Goal: Communication & Community: Answer question/provide support

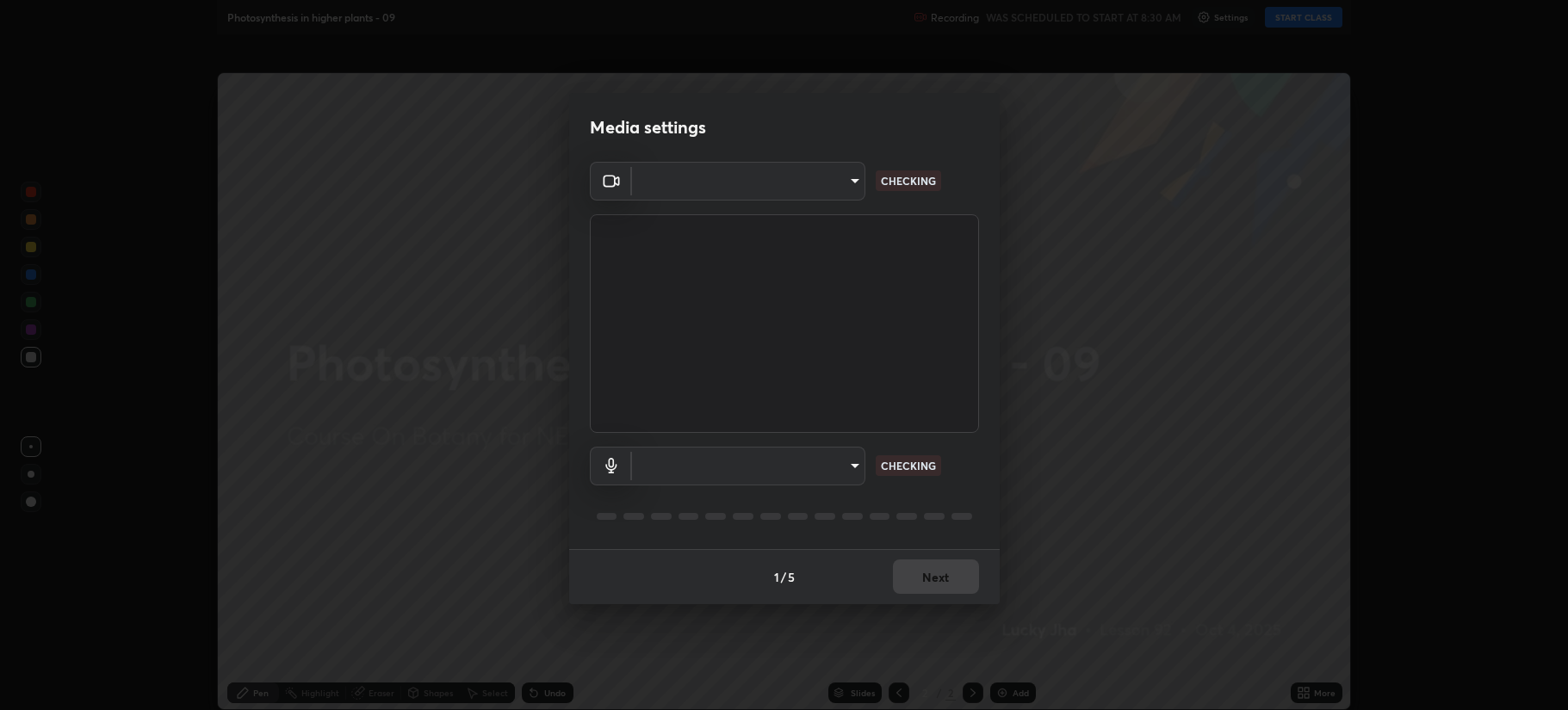
type input "b514d6723dd4d3c471526cd53b1784ca3f70d9044c5aa72a57affb8596088c16"
type input "4b0bcb73a5cd5ad7ac8f15a43def5814917f8cfc26a0fcb8ea41dee10f63b9ca"
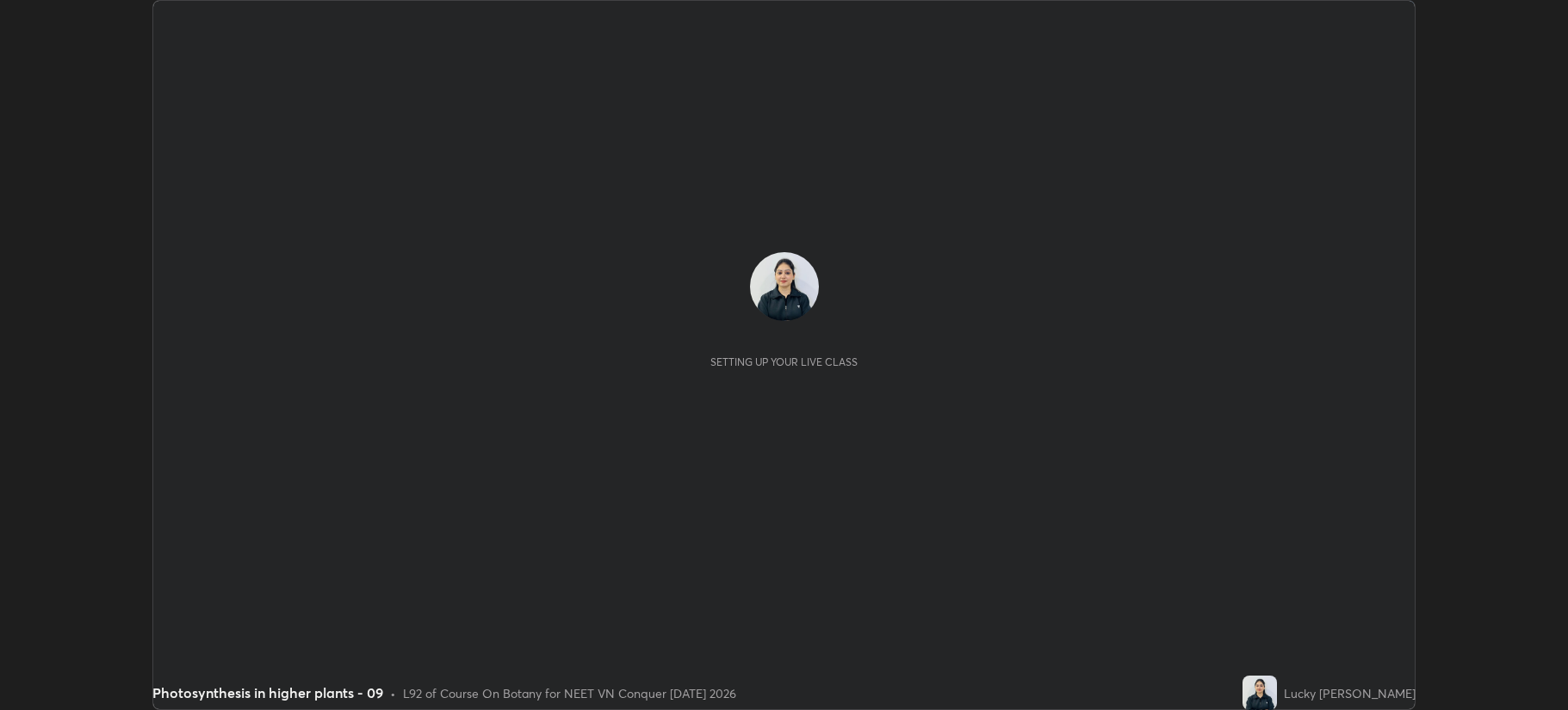
scroll to position [710, 1567]
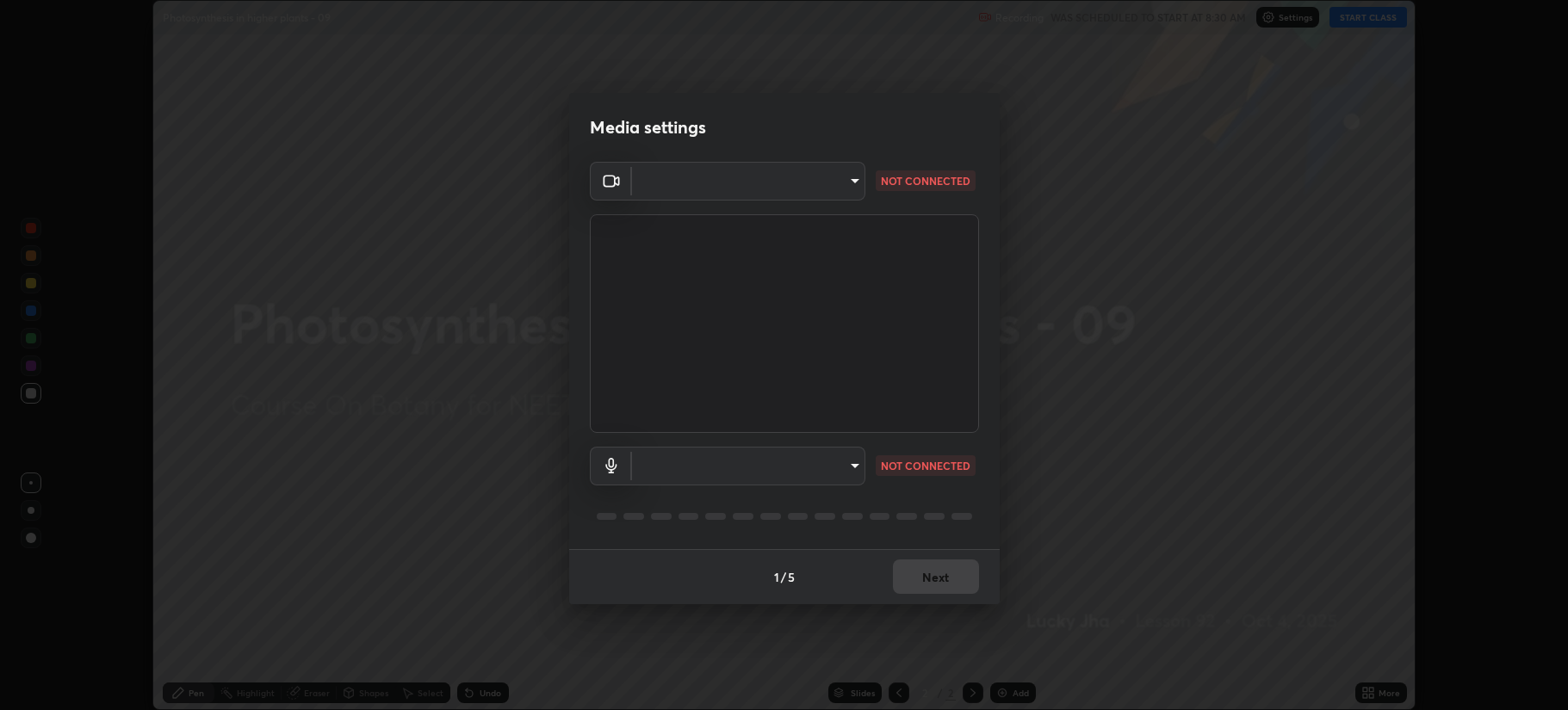
type input "b514d6723dd4d3c471526cd53b1784ca3f70d9044c5aa72a57affb8596088c16"
type input "4b0bcb73a5cd5ad7ac8f15a43def5814917f8cfc26a0fcb8ea41dee10f63b9ca"
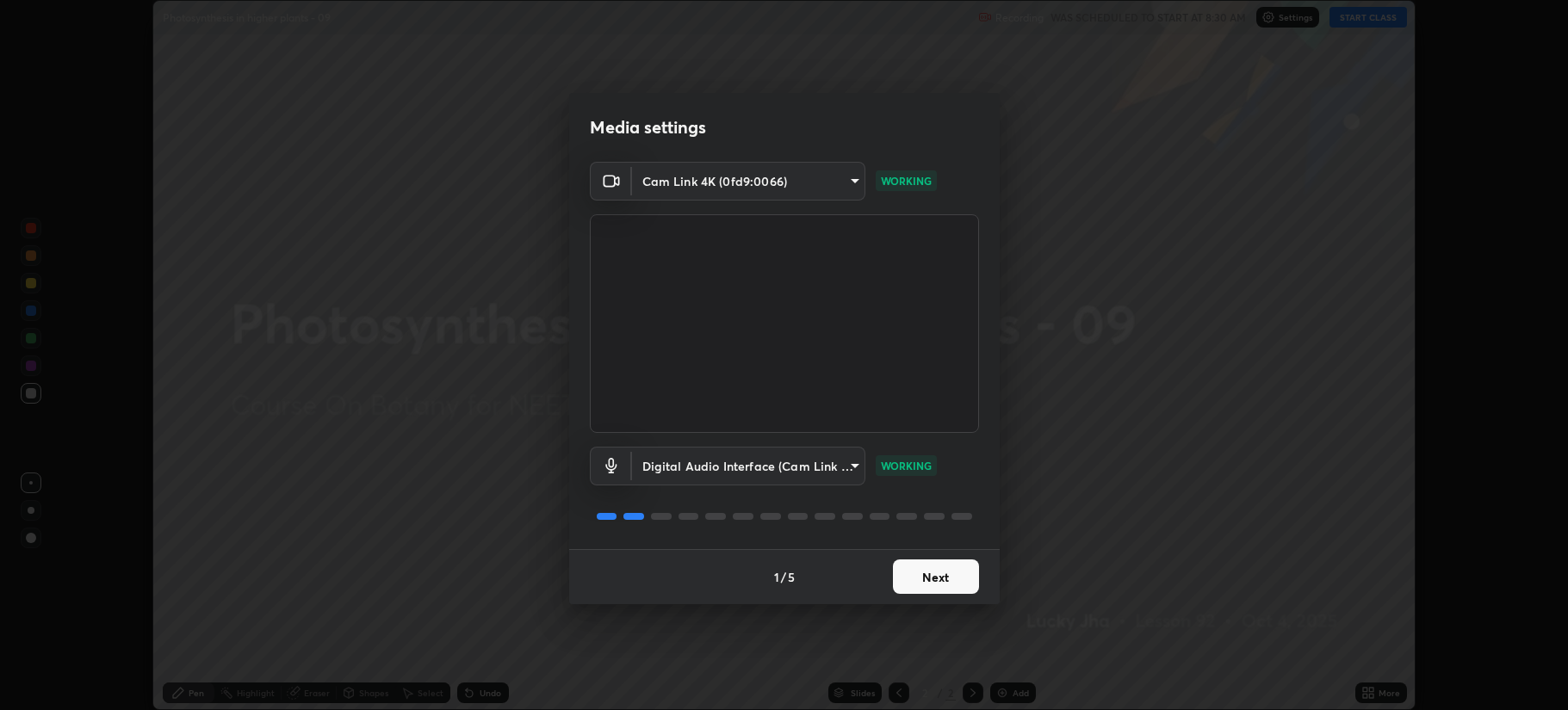
click at [947, 578] on button "Next" at bounding box center [936, 576] width 86 height 35
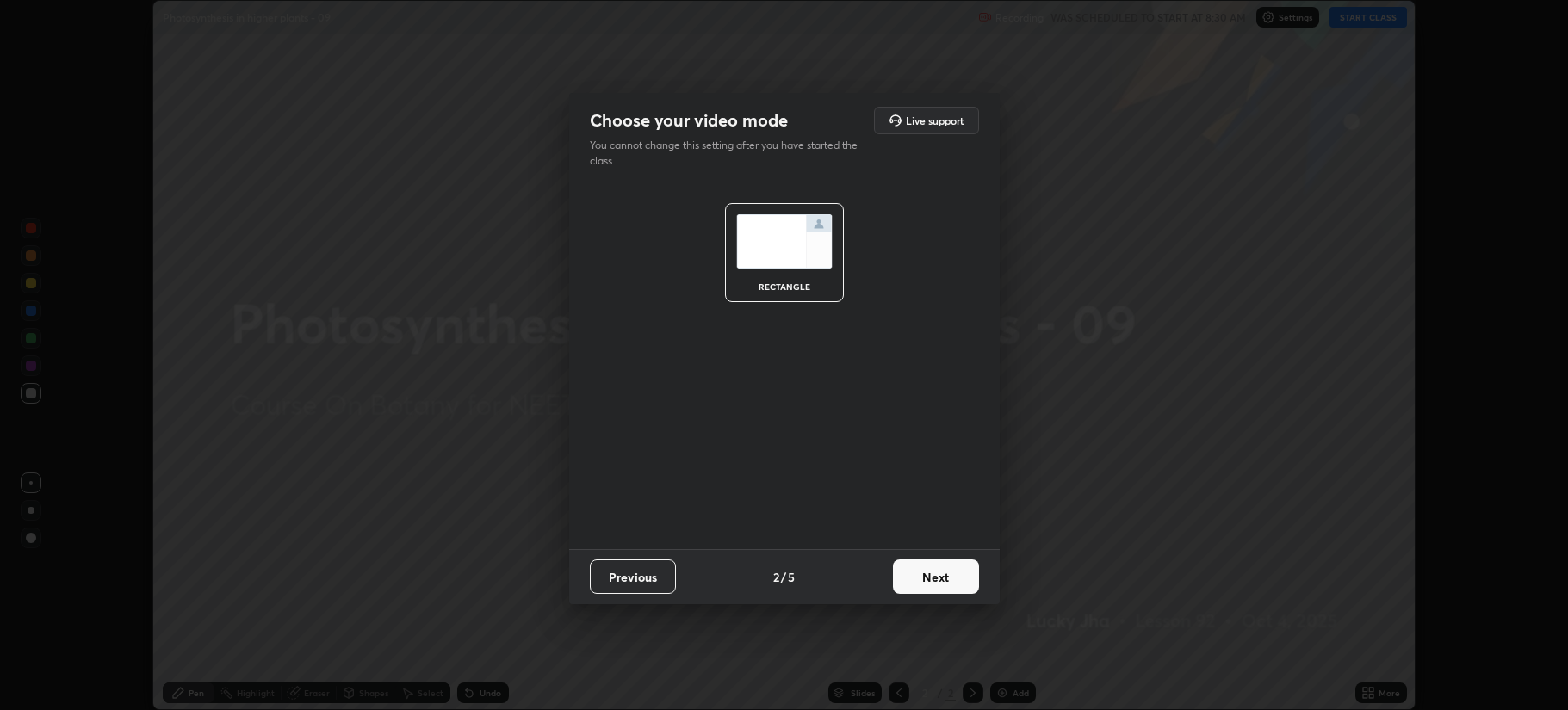
click at [953, 574] on button "Next" at bounding box center [936, 576] width 86 height 35
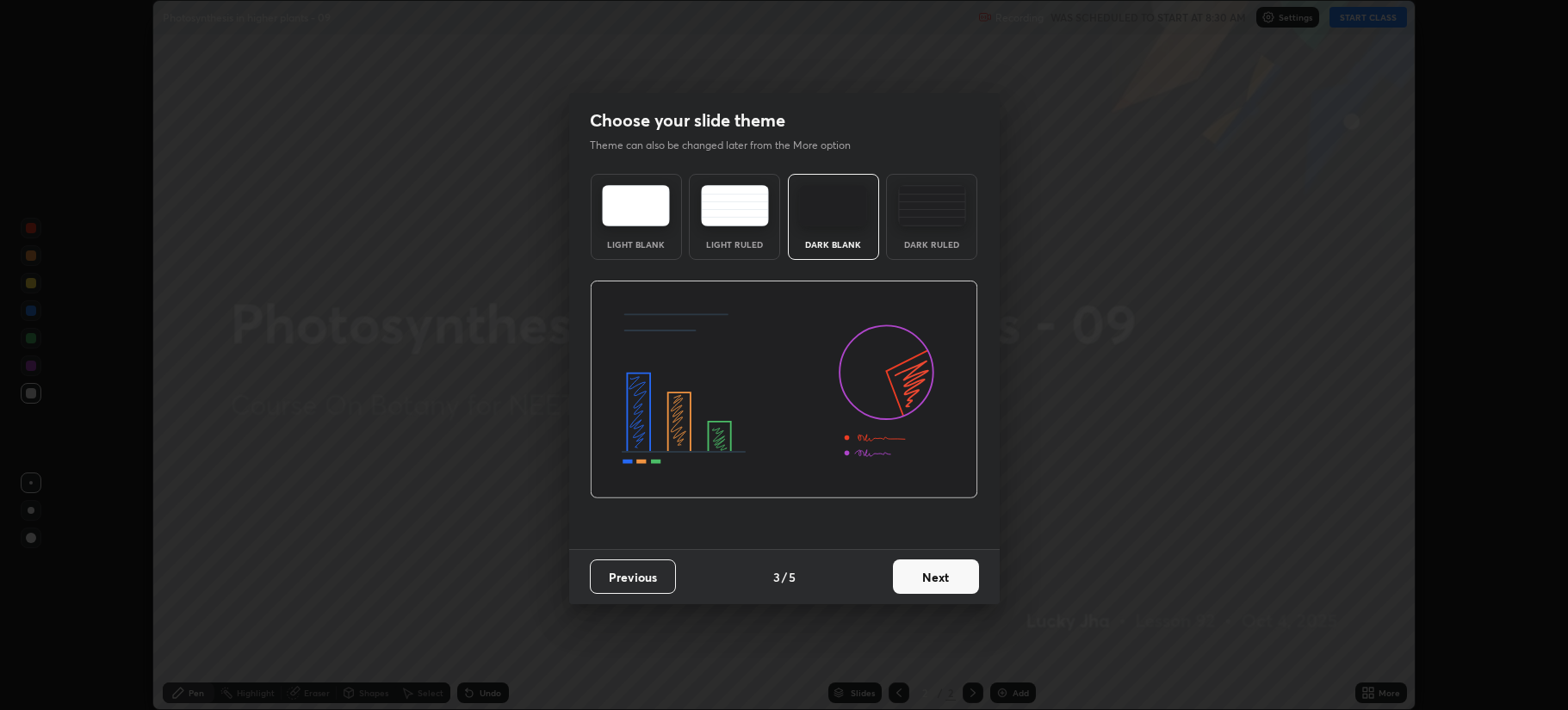
click at [954, 575] on button "Next" at bounding box center [936, 576] width 86 height 35
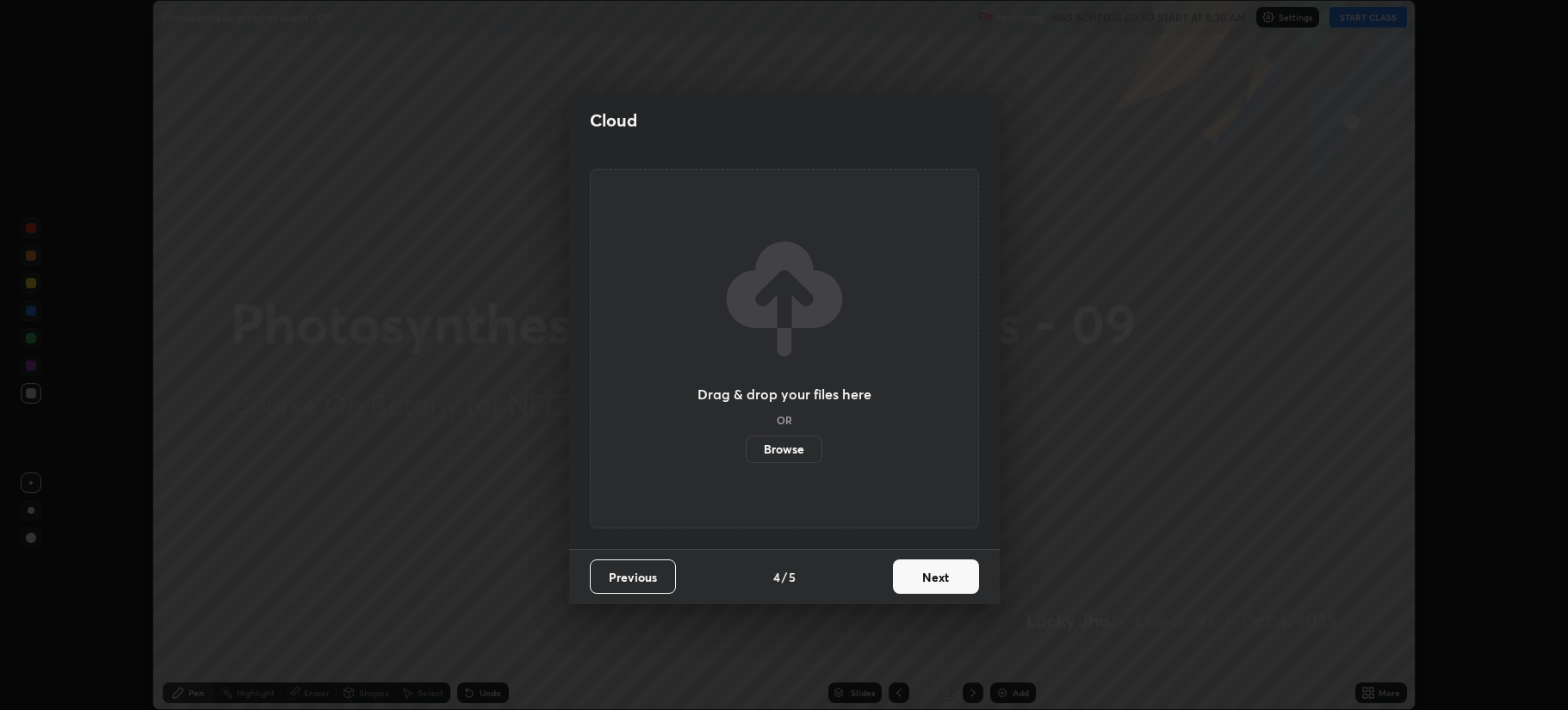
click at [954, 578] on button "Next" at bounding box center [936, 576] width 86 height 35
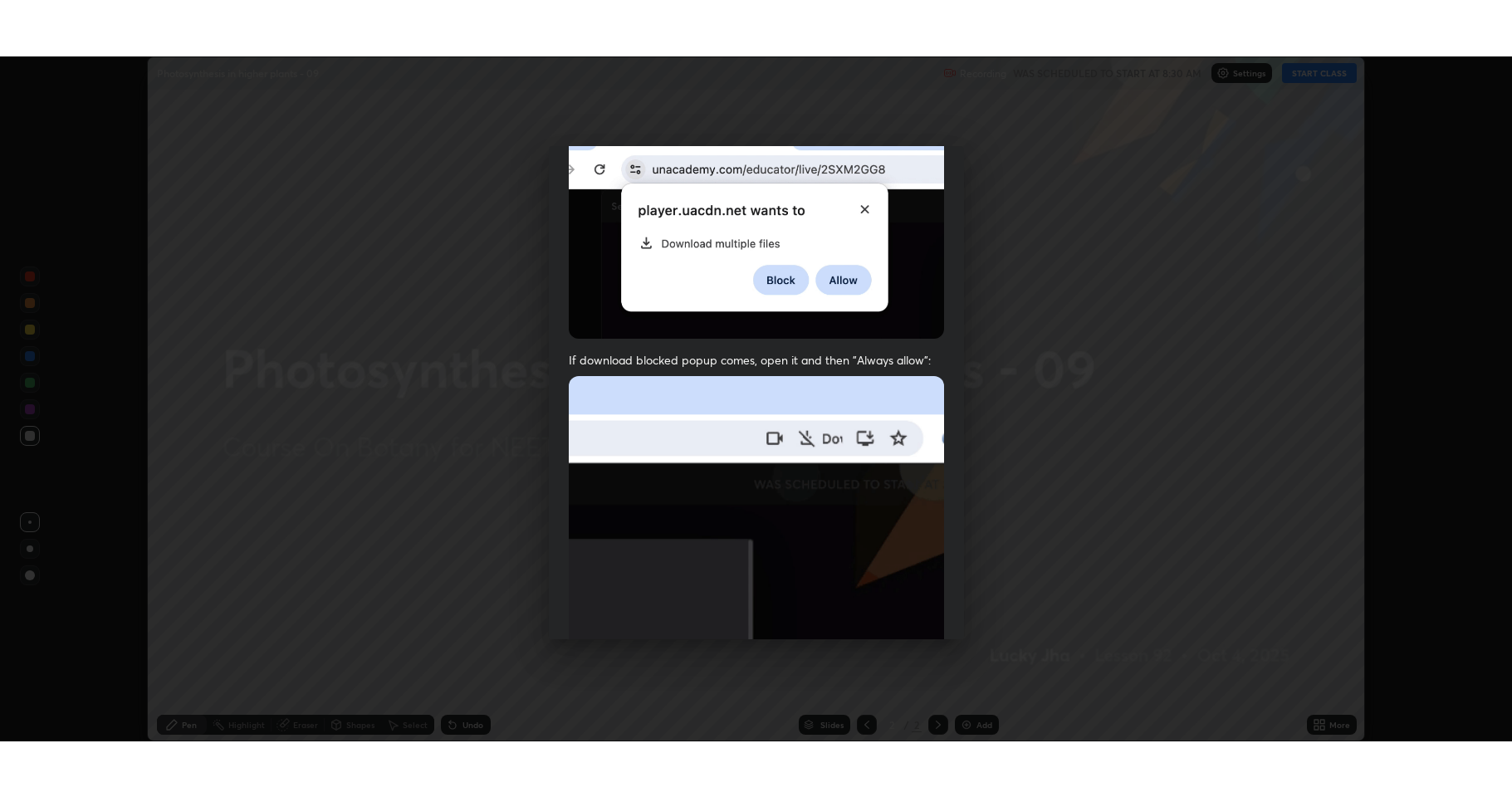
scroll to position [337, 0]
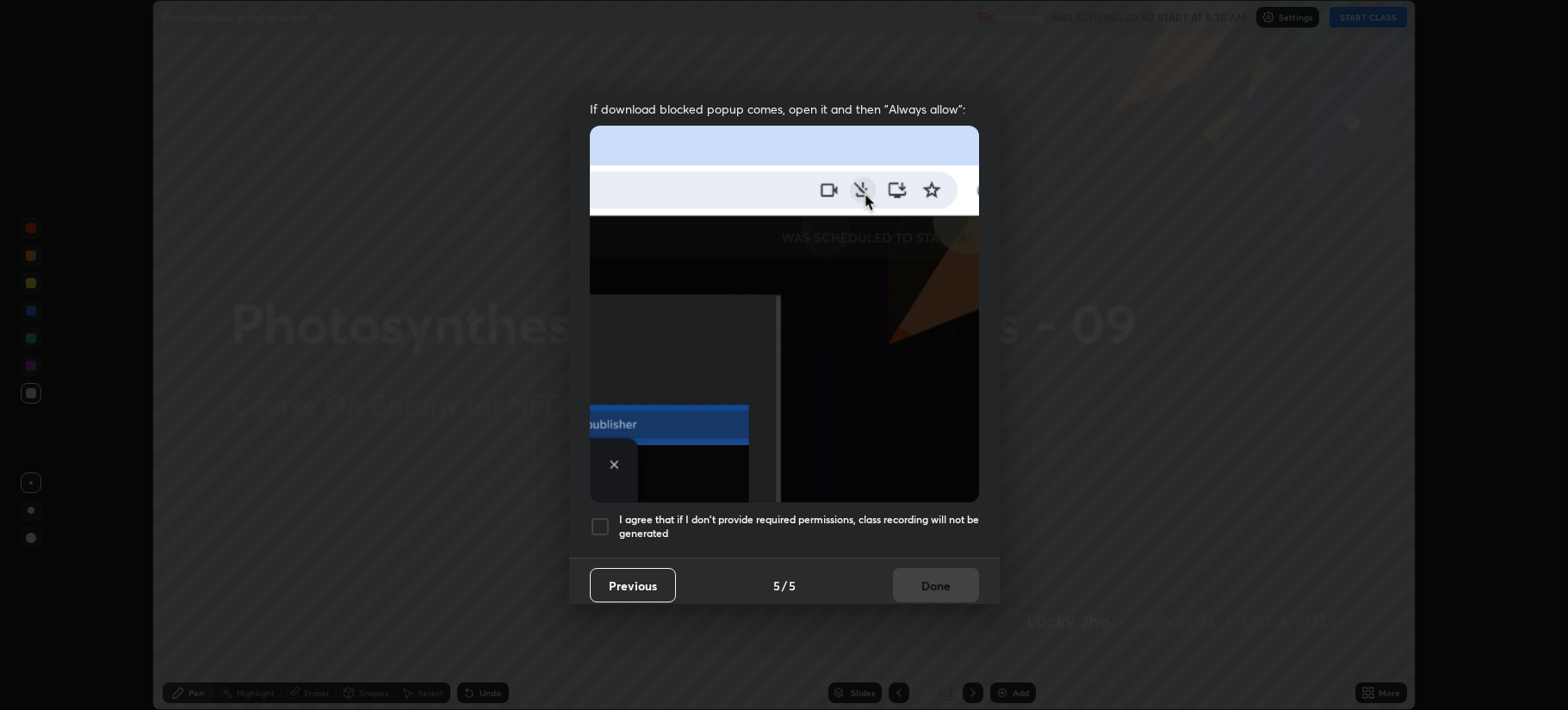
click at [601, 519] on div at bounding box center [599, 527] width 20 height 20
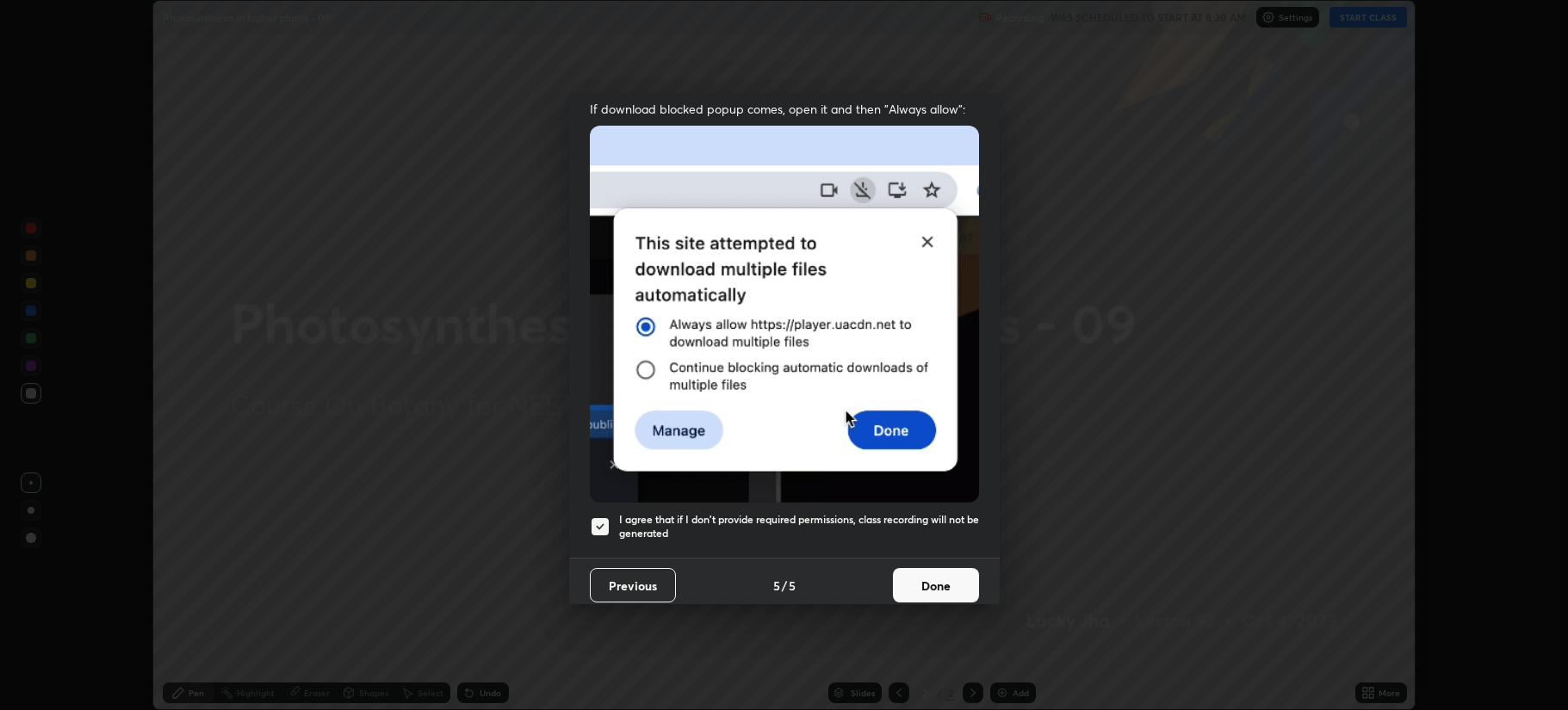
click at [920, 575] on button "Done" at bounding box center [936, 585] width 86 height 35
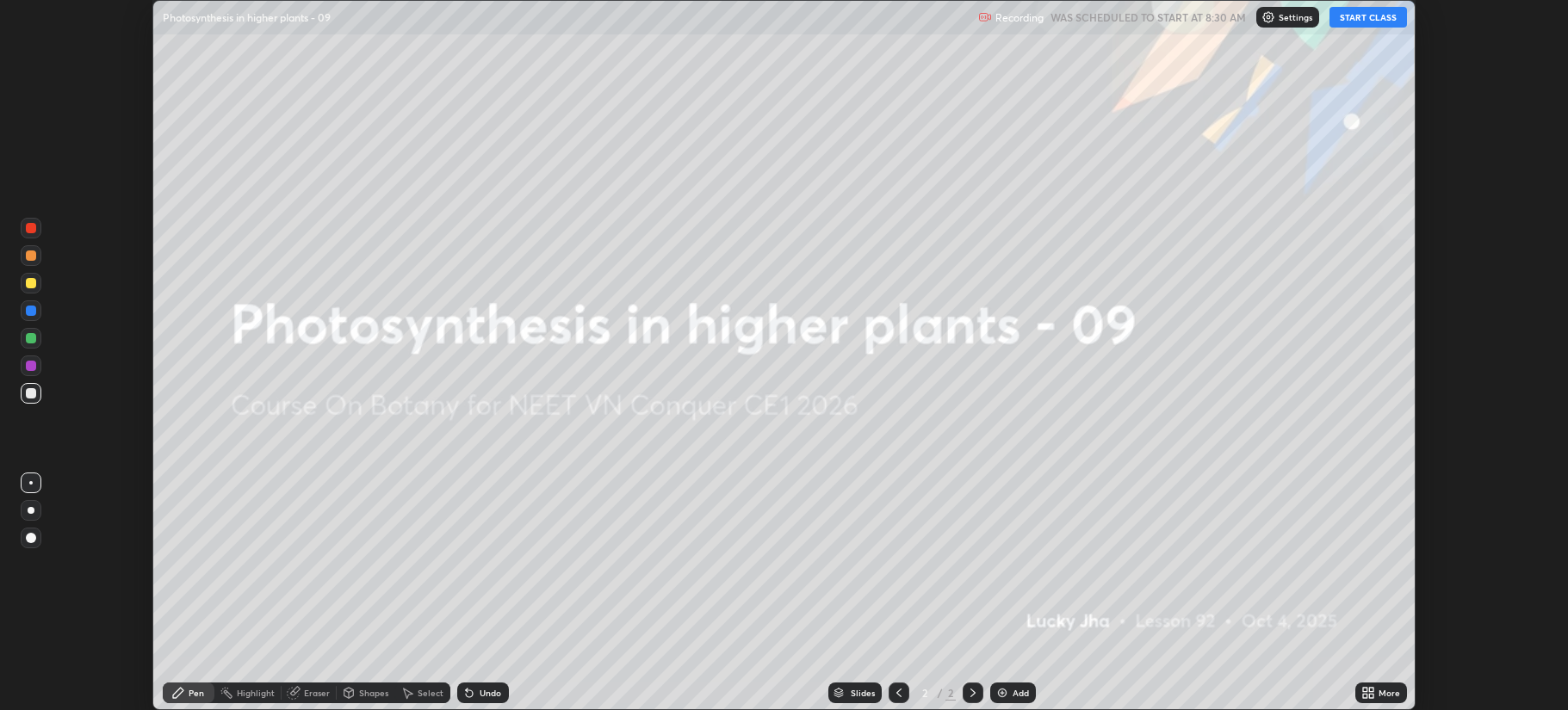
click at [999, 685] on div "Add" at bounding box center [1013, 692] width 46 height 20
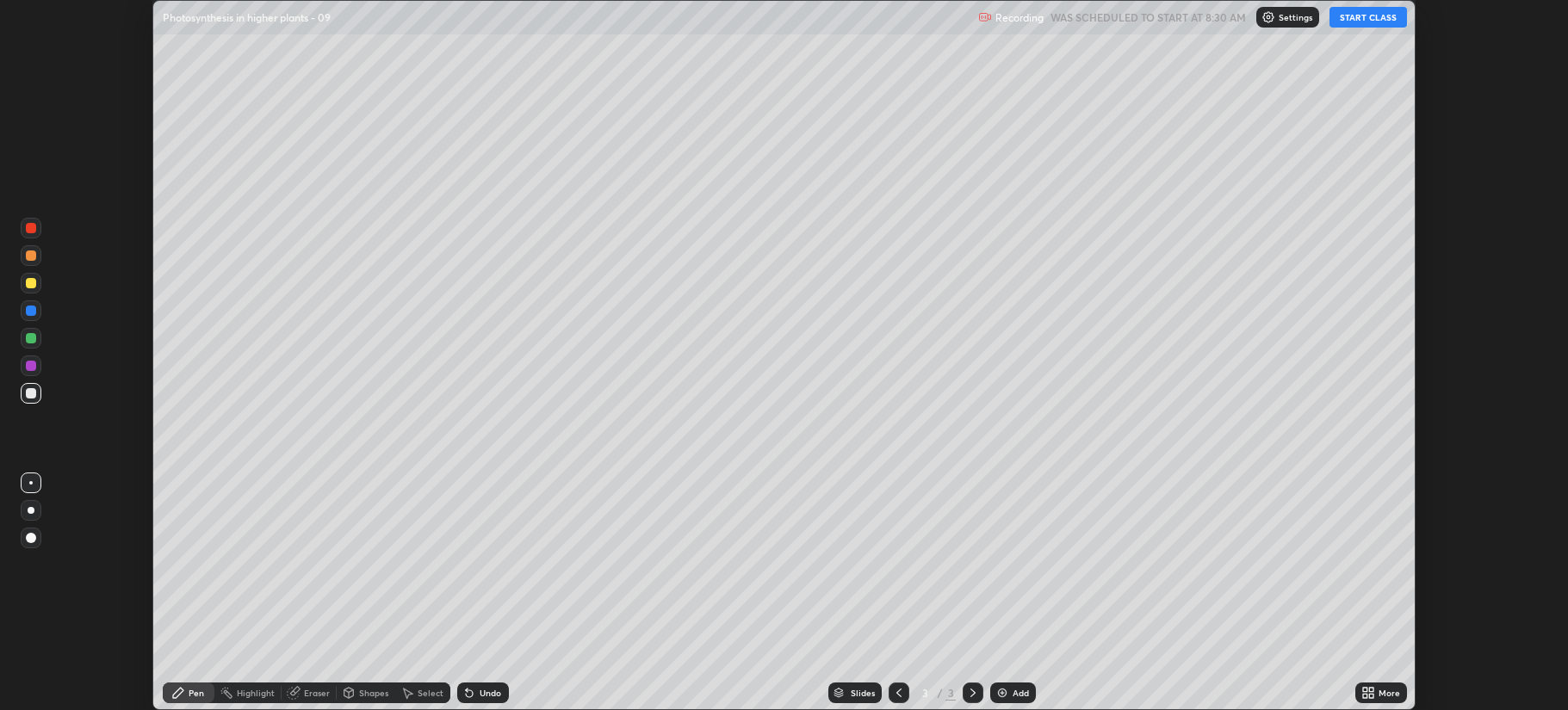
click at [1368, 698] on icon at bounding box center [1369, 693] width 14 height 14
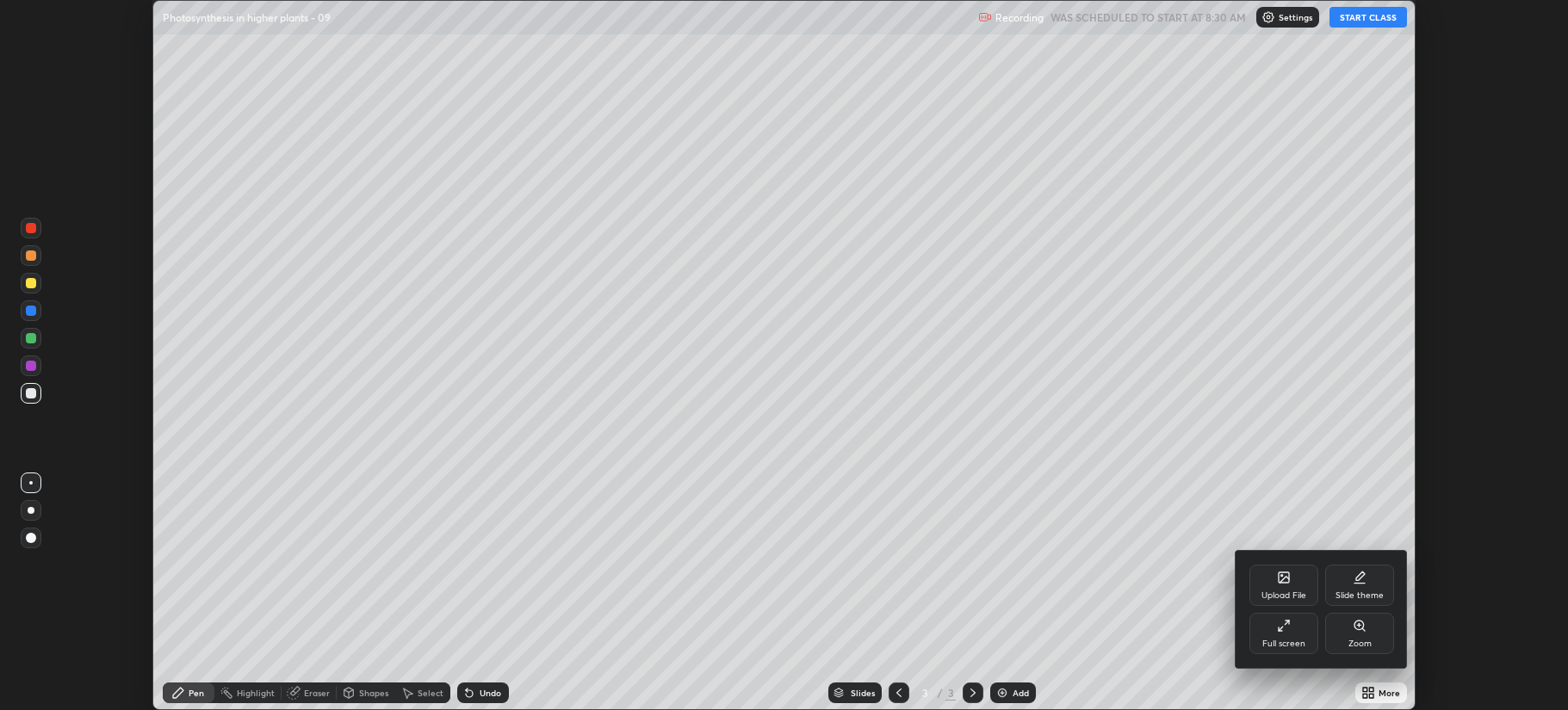
click at [1292, 637] on div "Full screen" at bounding box center [1284, 633] width 69 height 42
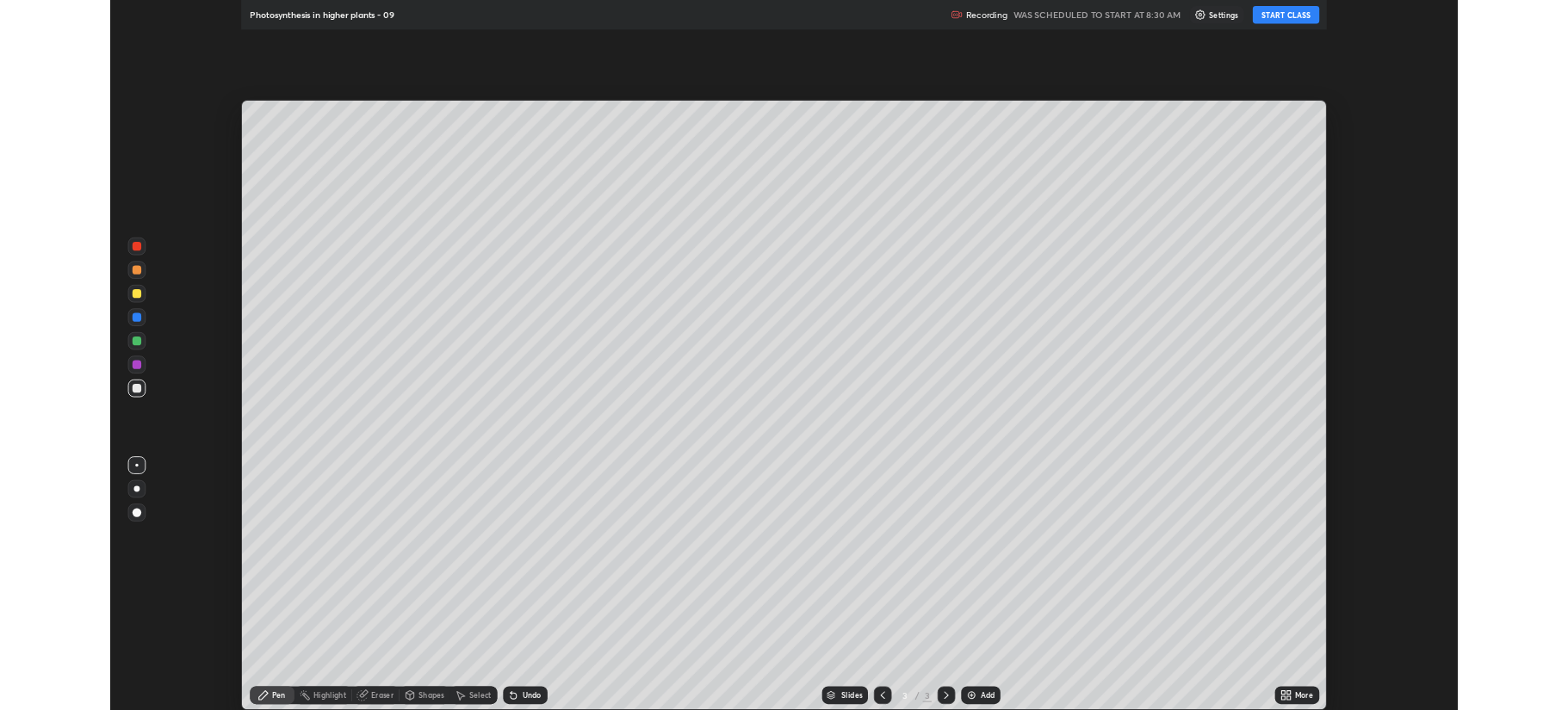
scroll to position [827, 1568]
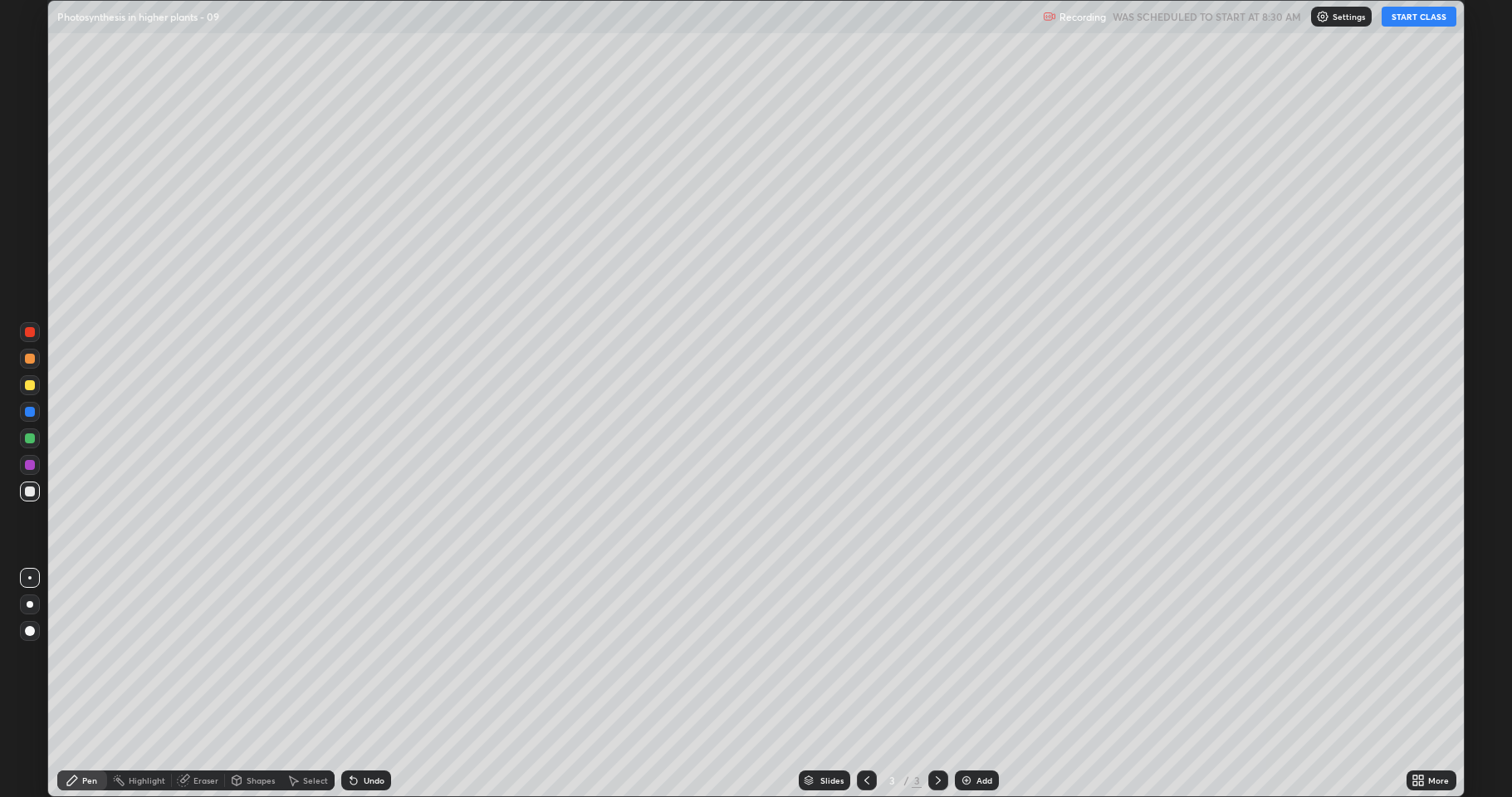
click at [1409, 14] on button "START CLASS" at bounding box center [1419, 16] width 75 height 20
click at [32, 388] on div at bounding box center [30, 385] width 10 height 10
click at [254, 684] on div "Shapes" at bounding box center [260, 780] width 28 height 9
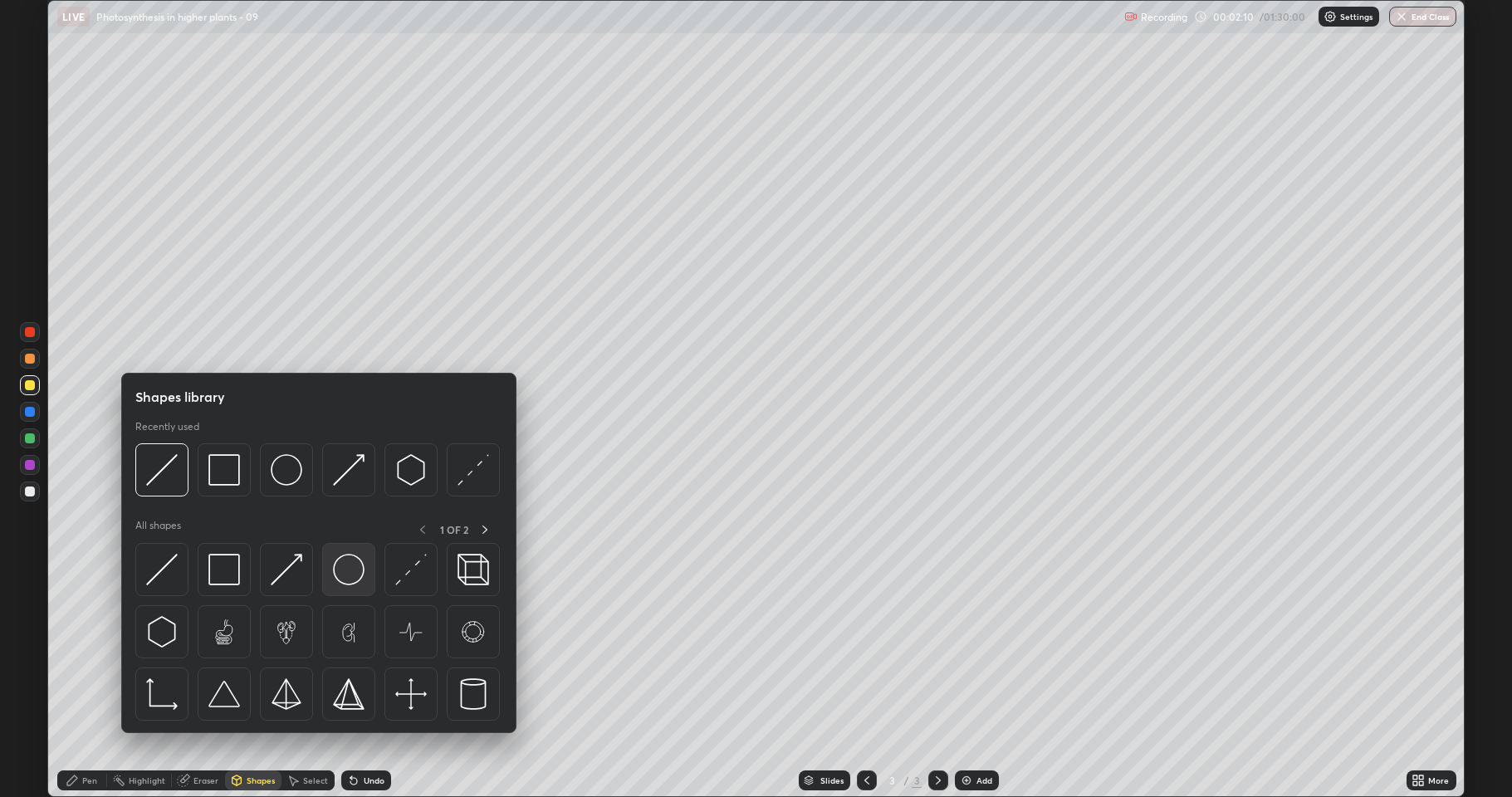
click at [343, 571] on img at bounding box center [348, 569] width 32 height 32
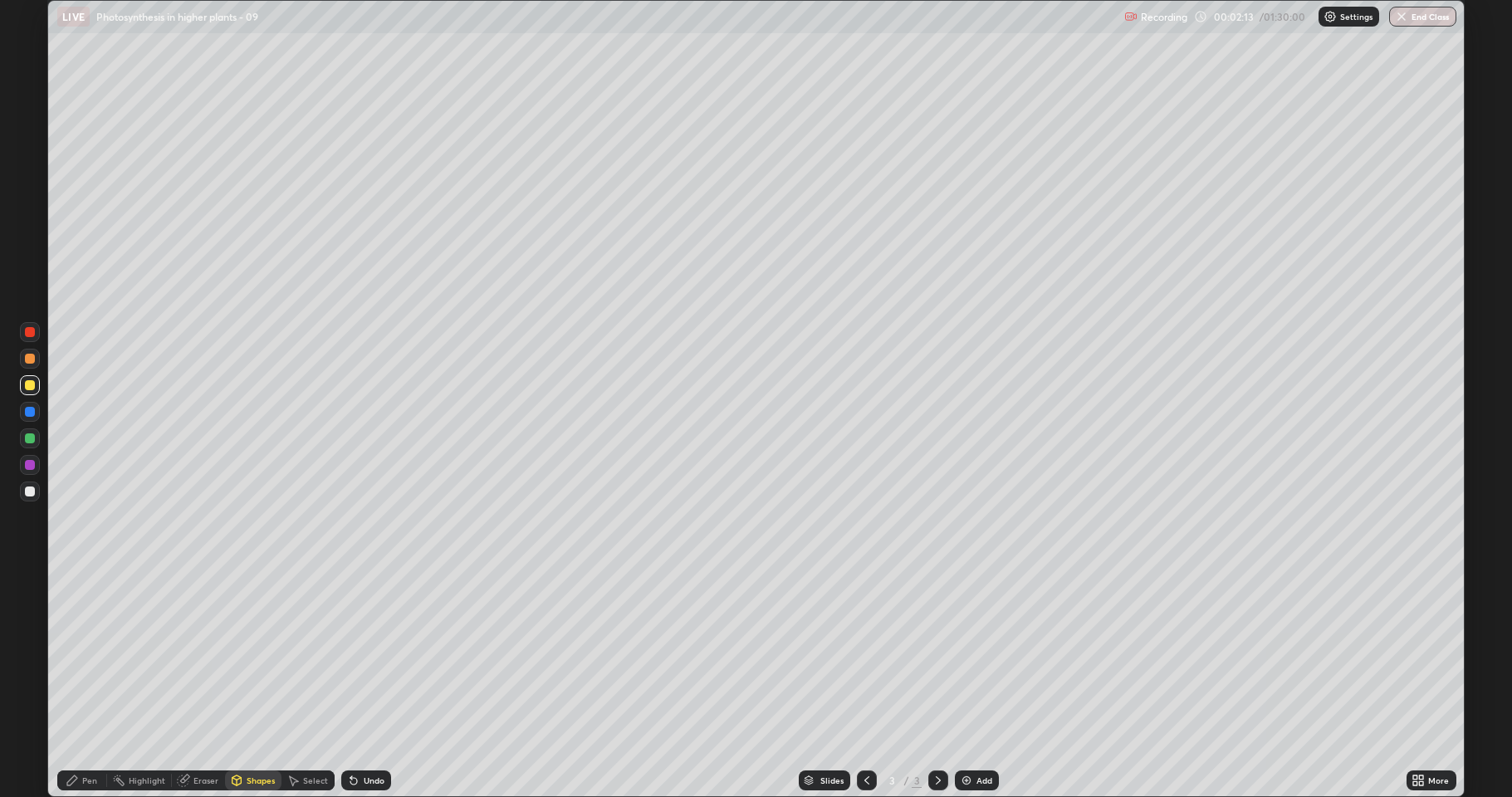
click at [92, 684] on div "Pen" at bounding box center [90, 780] width 15 height 9
click at [32, 497] on div at bounding box center [29, 491] width 20 height 20
click at [33, 361] on div at bounding box center [30, 358] width 10 height 10
click at [33, 499] on div at bounding box center [29, 491] width 20 height 20
click at [25, 490] on div at bounding box center [30, 492] width 10 height 10
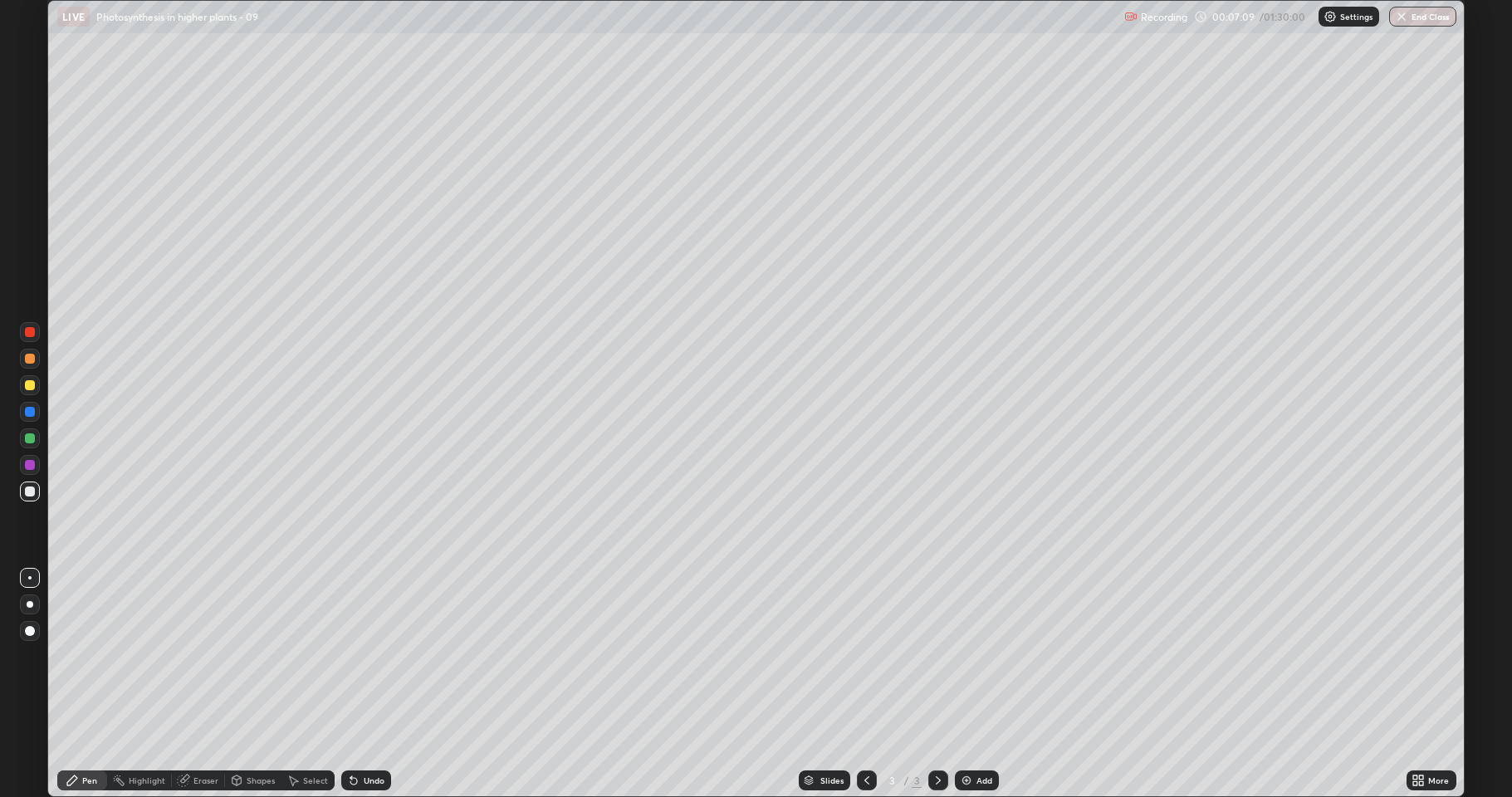
click at [199, 684] on div "Eraser" at bounding box center [198, 780] width 53 height 20
click at [31, 684] on icon at bounding box center [30, 724] width 14 height 15
click at [78, 684] on div "Pen" at bounding box center [82, 780] width 50 height 20
click at [20, 359] on div at bounding box center [29, 358] width 20 height 20
click at [371, 684] on div "Undo" at bounding box center [374, 780] width 20 height 9
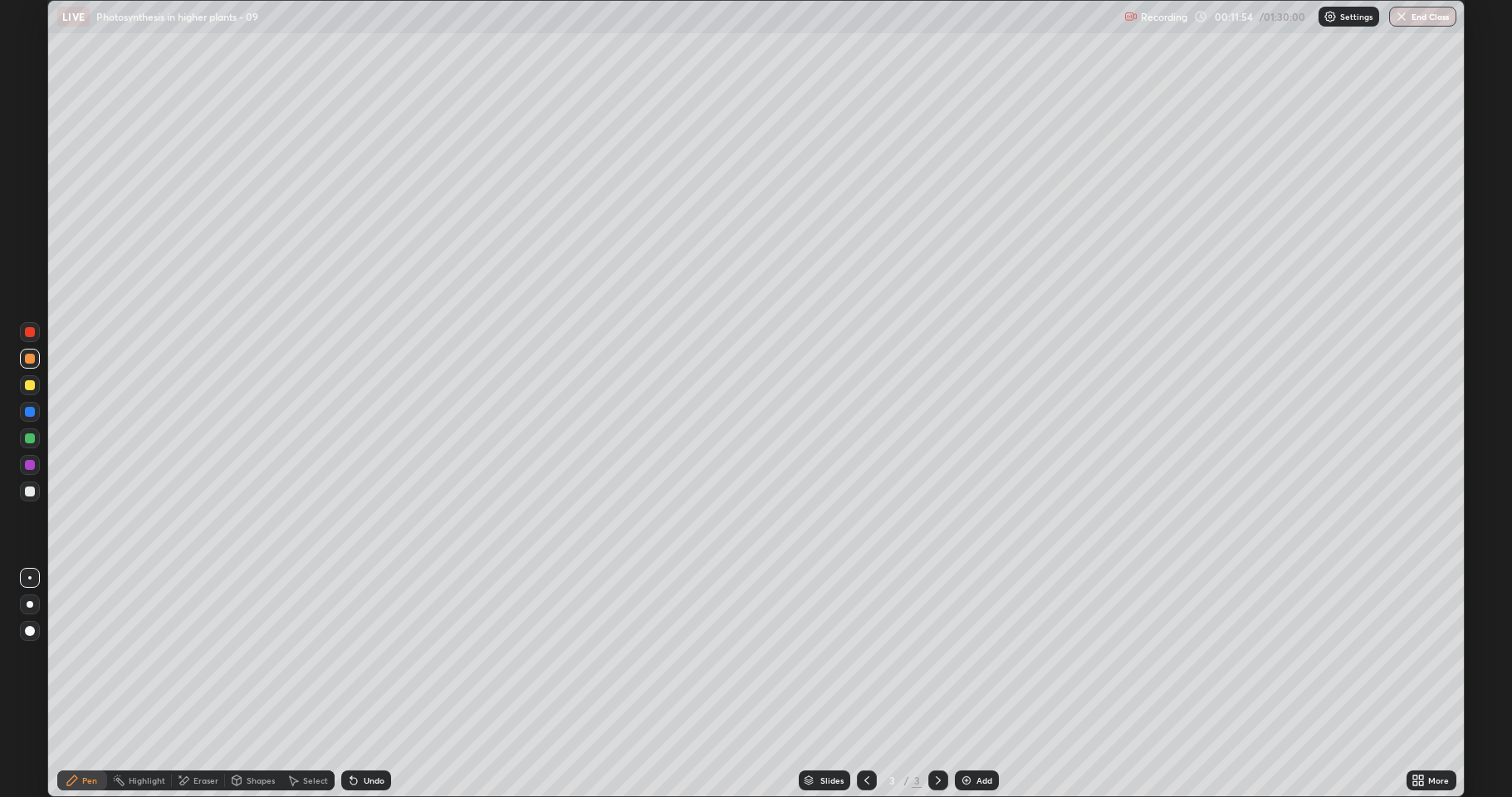
click at [256, 684] on div "Shapes" at bounding box center [254, 780] width 56 height 20
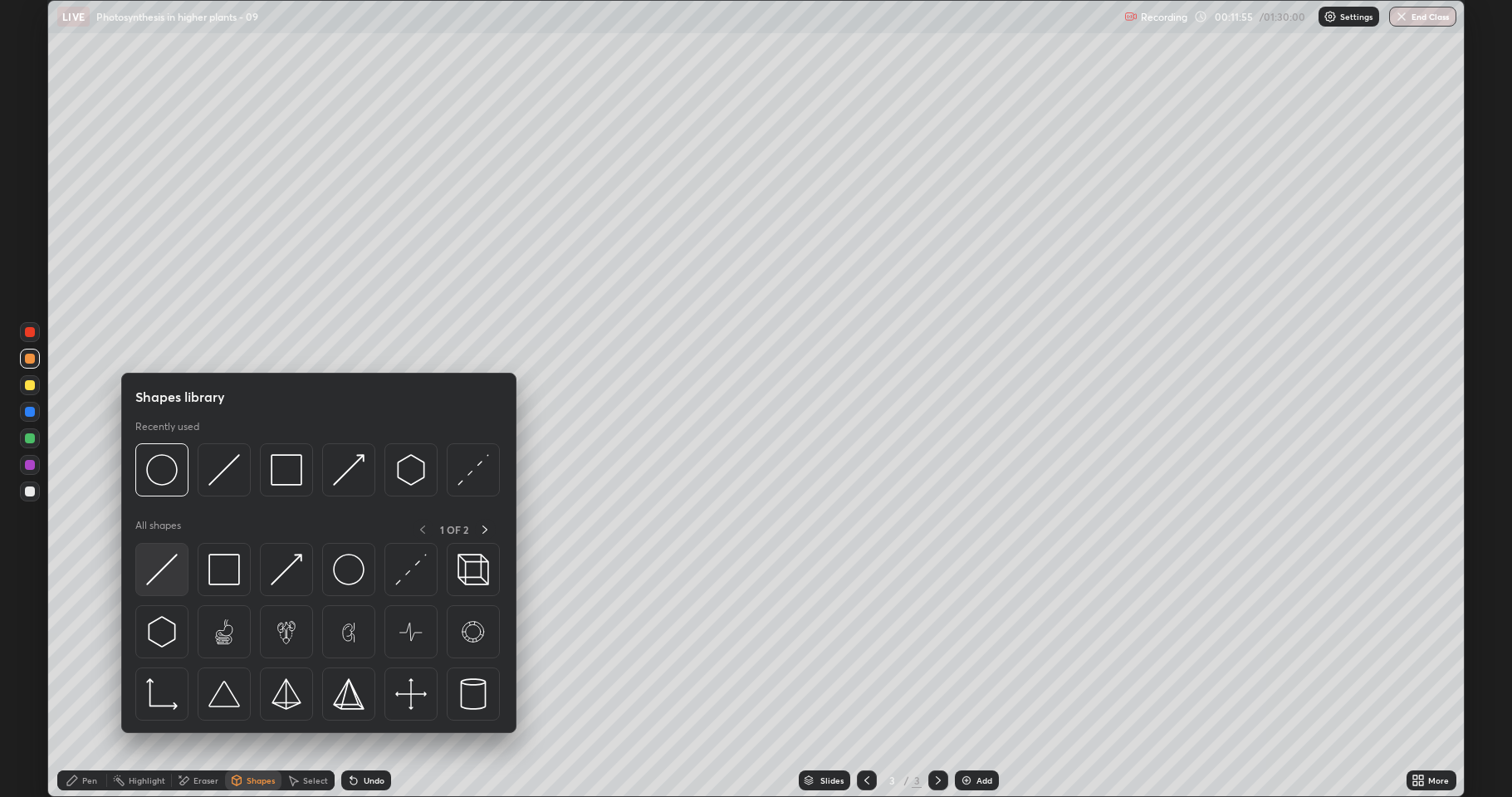
click at [173, 569] on img at bounding box center [161, 569] width 32 height 32
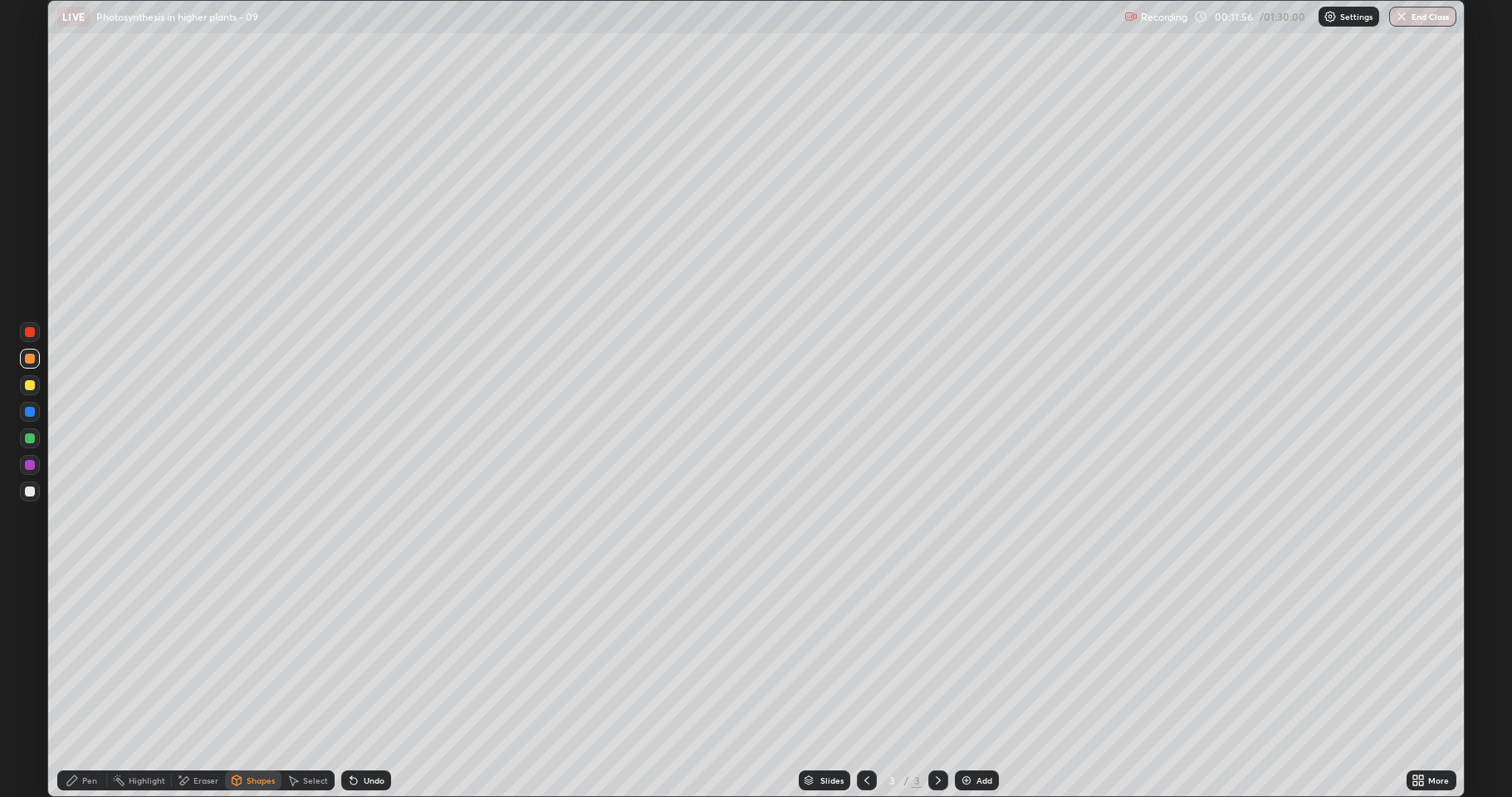
click at [30, 492] on div at bounding box center [30, 492] width 10 height 10
click at [86, 684] on div "Pen" at bounding box center [90, 780] width 15 height 9
click at [34, 439] on div at bounding box center [30, 439] width 10 height 10
click at [963, 684] on img at bounding box center [966, 780] width 14 height 14
click at [30, 494] on div at bounding box center [30, 492] width 10 height 10
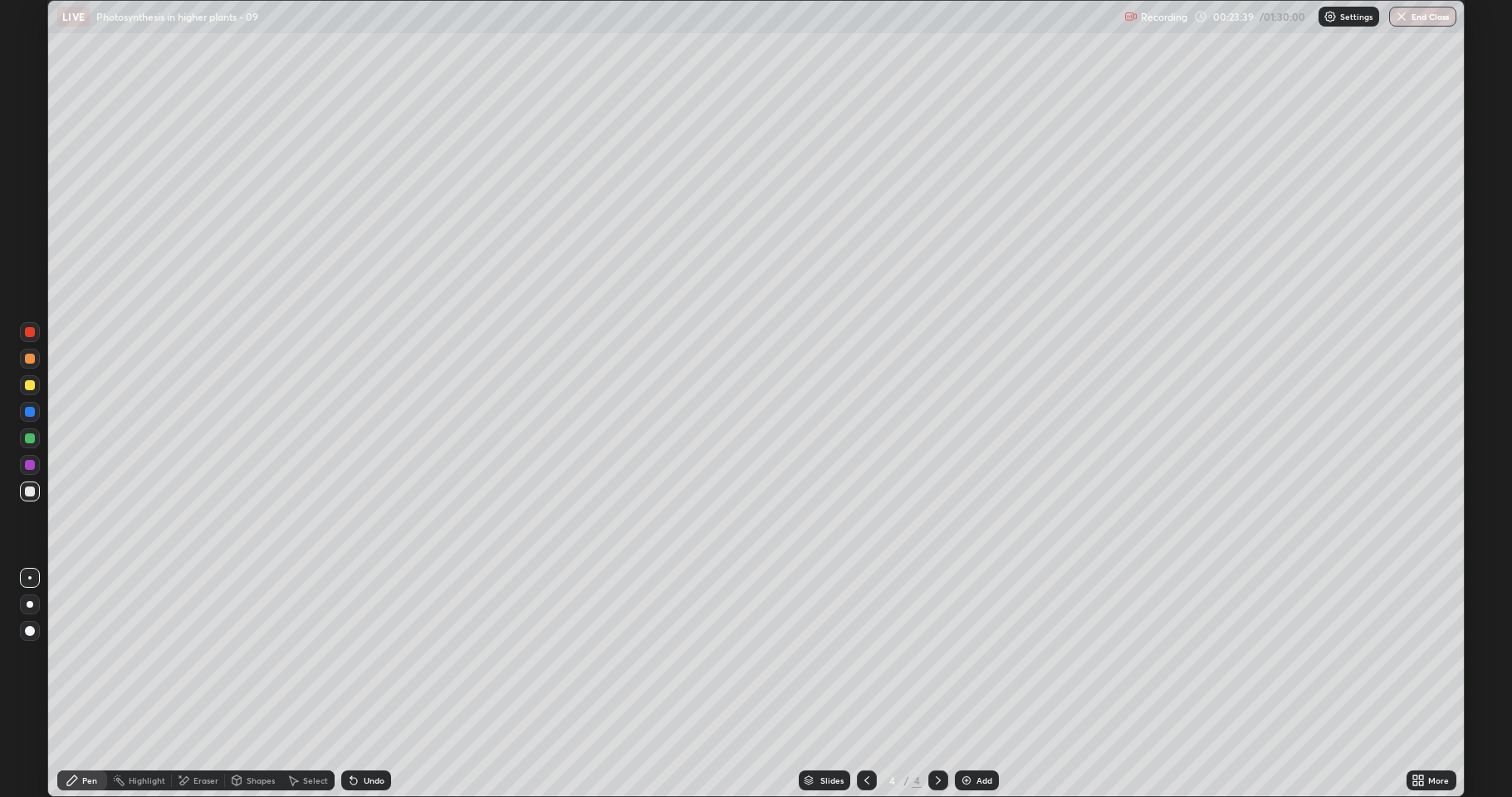
click at [28, 439] on div at bounding box center [30, 439] width 10 height 10
click at [26, 489] on div at bounding box center [30, 492] width 10 height 10
click at [29, 384] on div at bounding box center [30, 385] width 10 height 10
click at [194, 684] on div "Eraser" at bounding box center [206, 780] width 25 height 9
click at [89, 684] on div "Pen" at bounding box center [90, 780] width 15 height 9
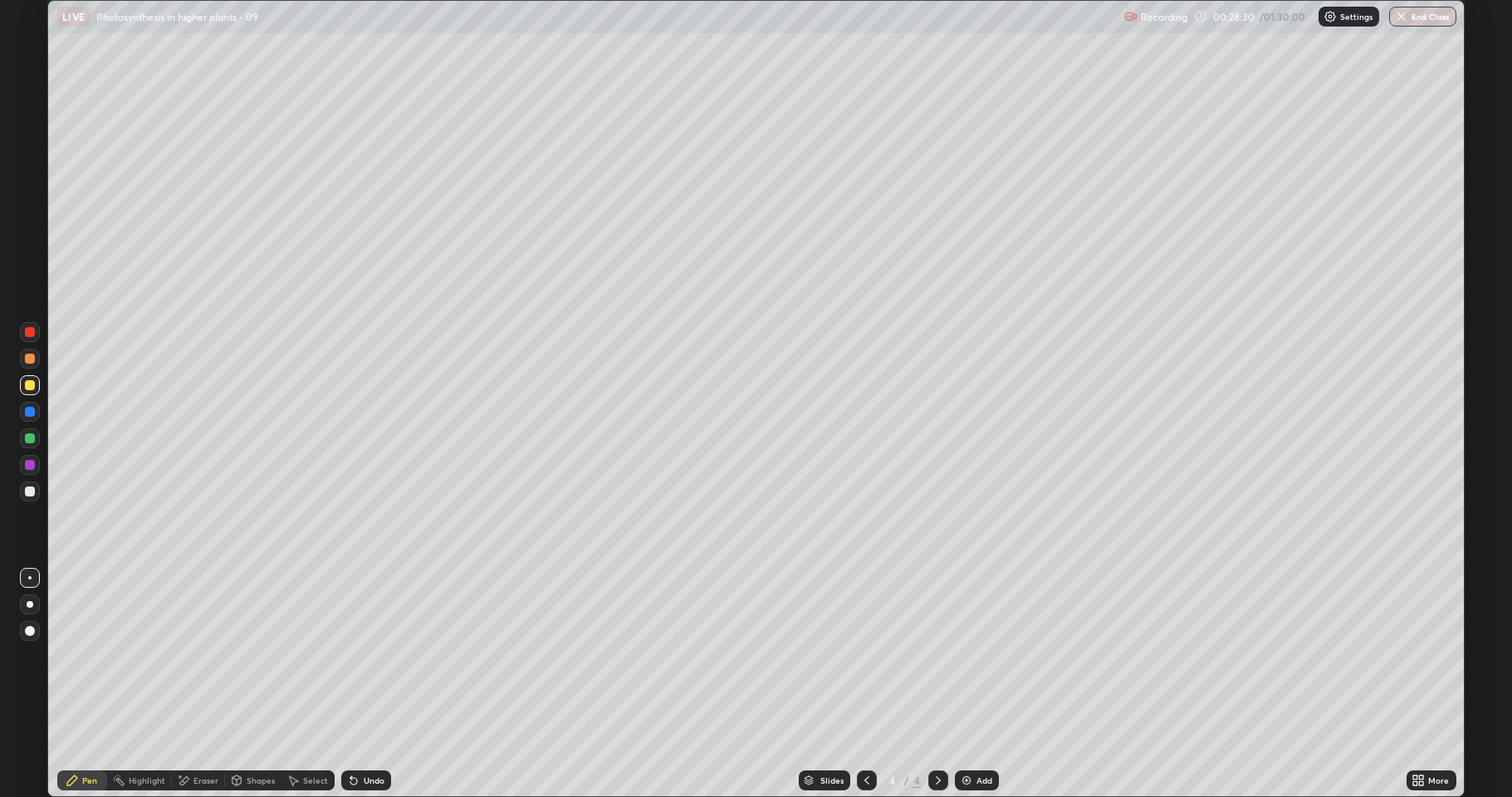
click at [26, 496] on div at bounding box center [30, 492] width 10 height 10
click at [26, 441] on div at bounding box center [30, 439] width 10 height 10
click at [31, 492] on div at bounding box center [30, 492] width 10 height 10
click at [30, 386] on div at bounding box center [30, 385] width 10 height 10
click at [210, 684] on div "Eraser" at bounding box center [198, 780] width 53 height 20
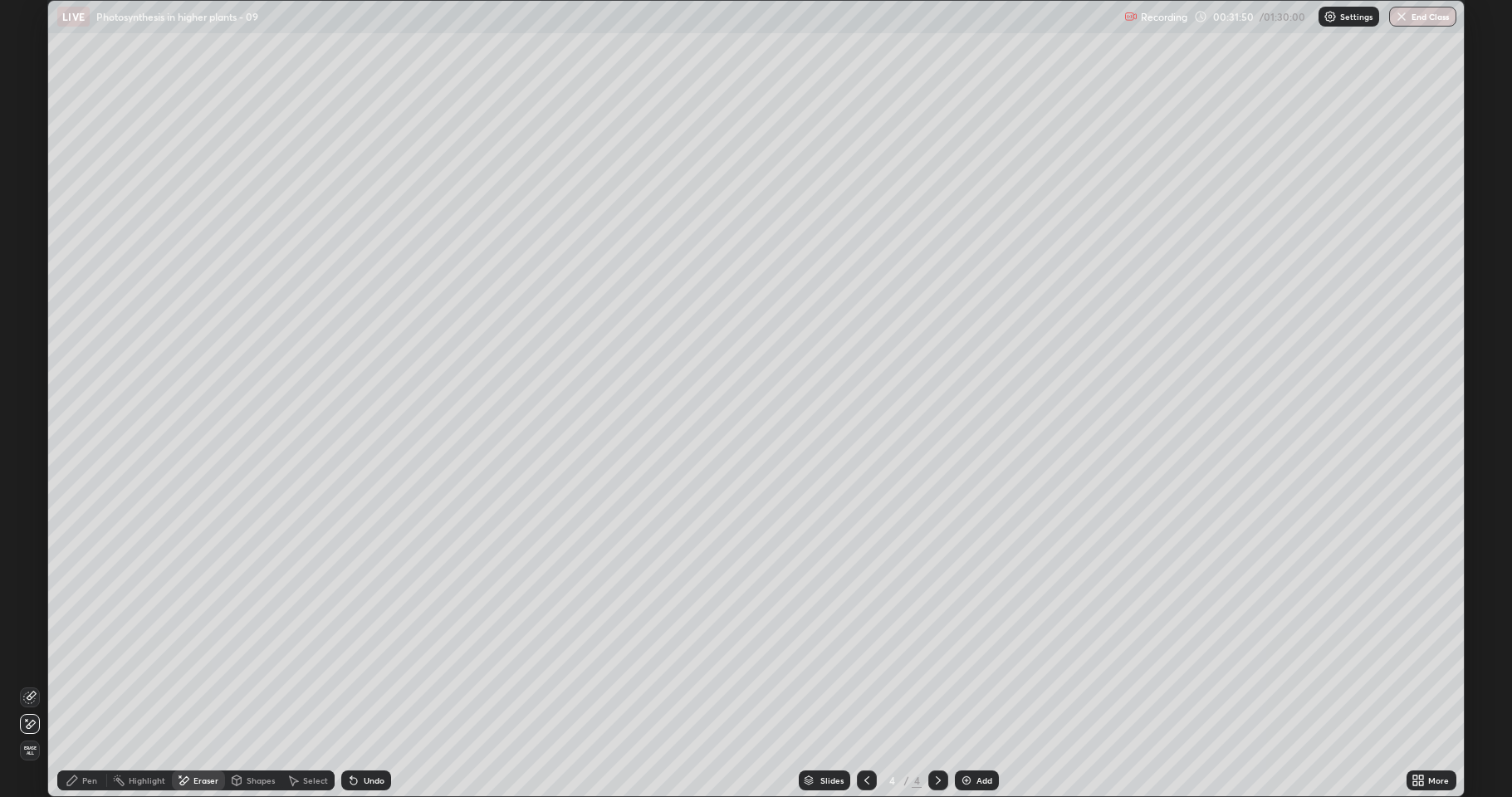
click at [89, 684] on div "Pen" at bounding box center [90, 780] width 15 height 9
click at [28, 492] on div at bounding box center [30, 492] width 10 height 10
click at [201, 684] on div "Eraser" at bounding box center [206, 780] width 25 height 9
click at [82, 684] on div "Pen" at bounding box center [82, 780] width 50 height 20
click at [27, 439] on div at bounding box center [30, 439] width 10 height 10
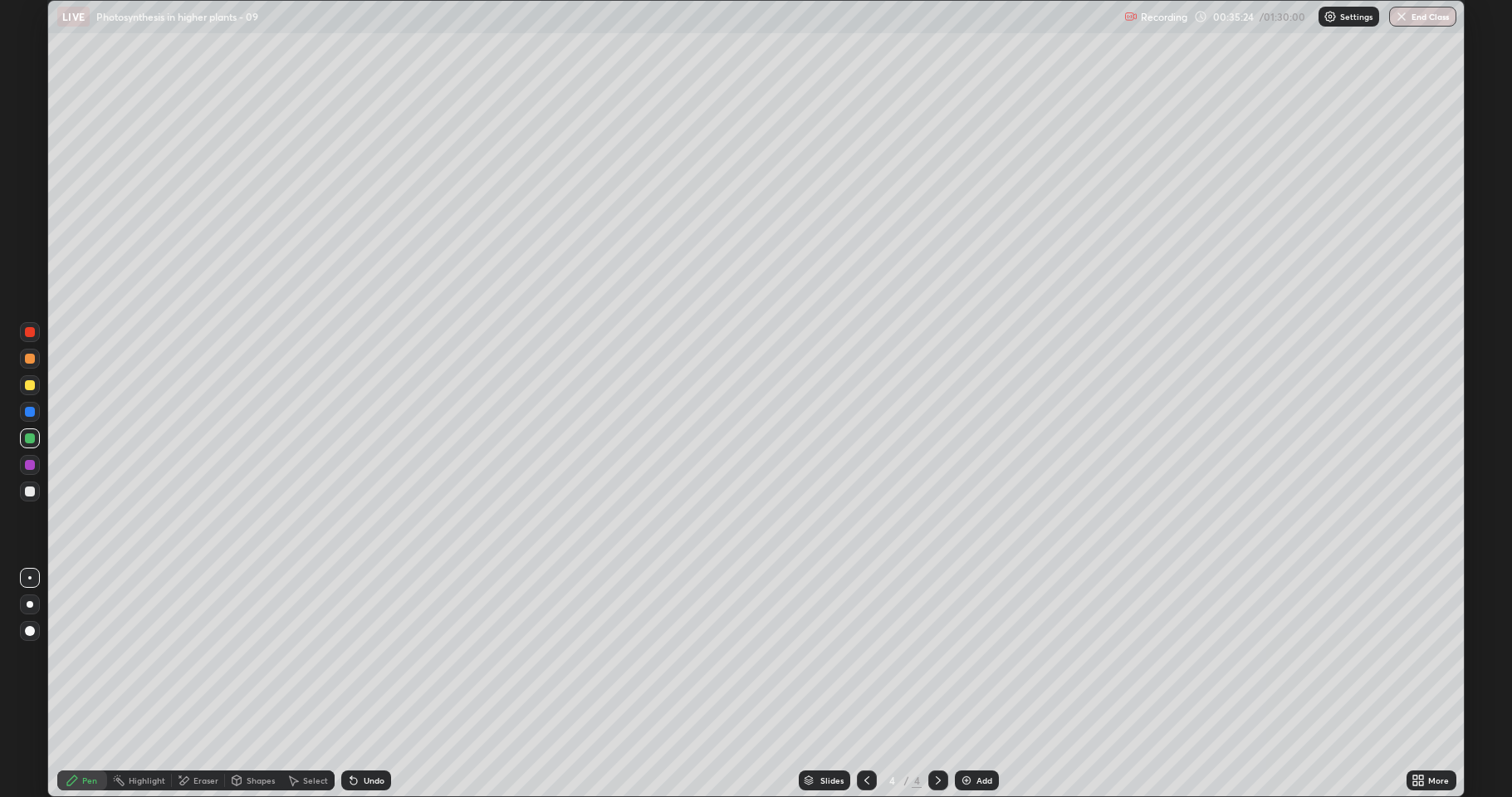
click at [30, 439] on div at bounding box center [30, 439] width 10 height 10
click at [32, 381] on div at bounding box center [30, 385] width 10 height 10
click at [28, 358] on div at bounding box center [30, 358] width 10 height 10
click at [197, 684] on div "Eraser" at bounding box center [206, 780] width 25 height 9
click at [79, 684] on div "Pen" at bounding box center [82, 780] width 50 height 20
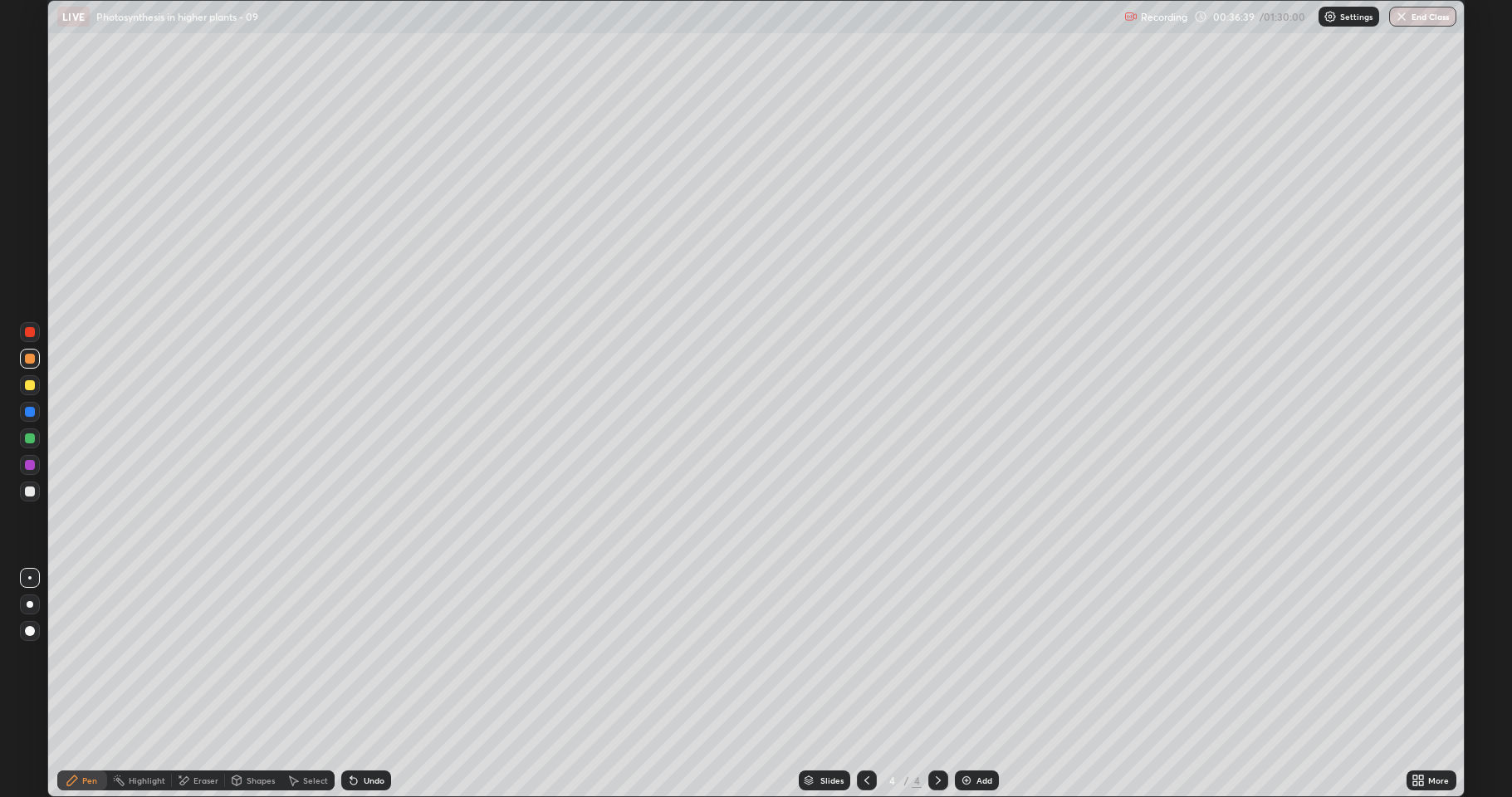
click at [31, 413] on div at bounding box center [30, 412] width 10 height 10
click at [29, 439] on div at bounding box center [30, 439] width 10 height 10
click at [28, 492] on div at bounding box center [30, 492] width 10 height 10
click at [26, 355] on div at bounding box center [30, 358] width 10 height 10
click at [28, 492] on div at bounding box center [30, 492] width 10 height 10
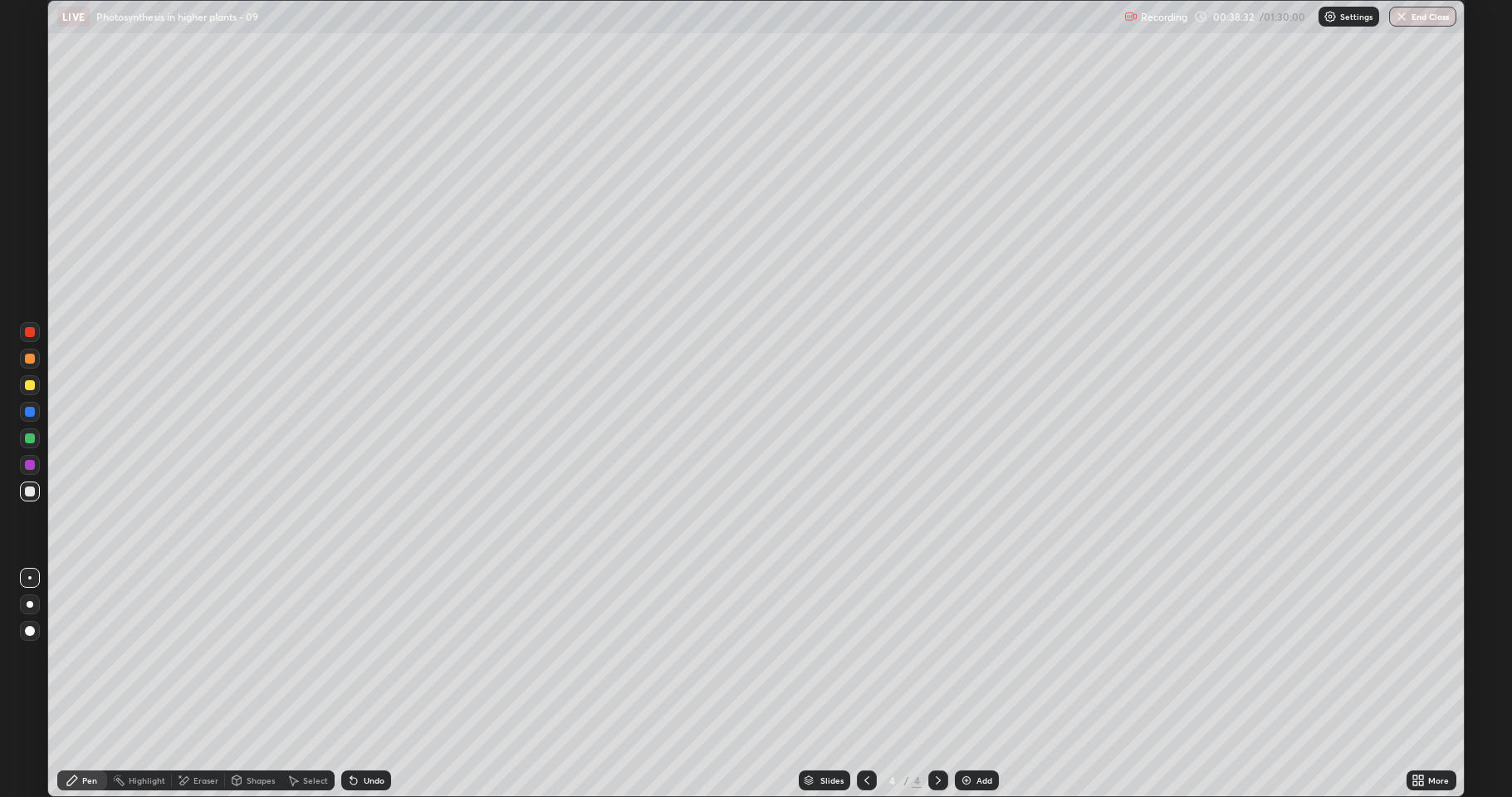
click at [203, 684] on div "Eraser" at bounding box center [206, 780] width 25 height 9
click at [28, 684] on icon at bounding box center [30, 697] width 14 height 14
click at [95, 684] on div "Pen" at bounding box center [90, 780] width 15 height 9
click at [23, 465] on div at bounding box center [29, 464] width 20 height 20
click at [196, 684] on div "Eraser" at bounding box center [206, 780] width 25 height 9
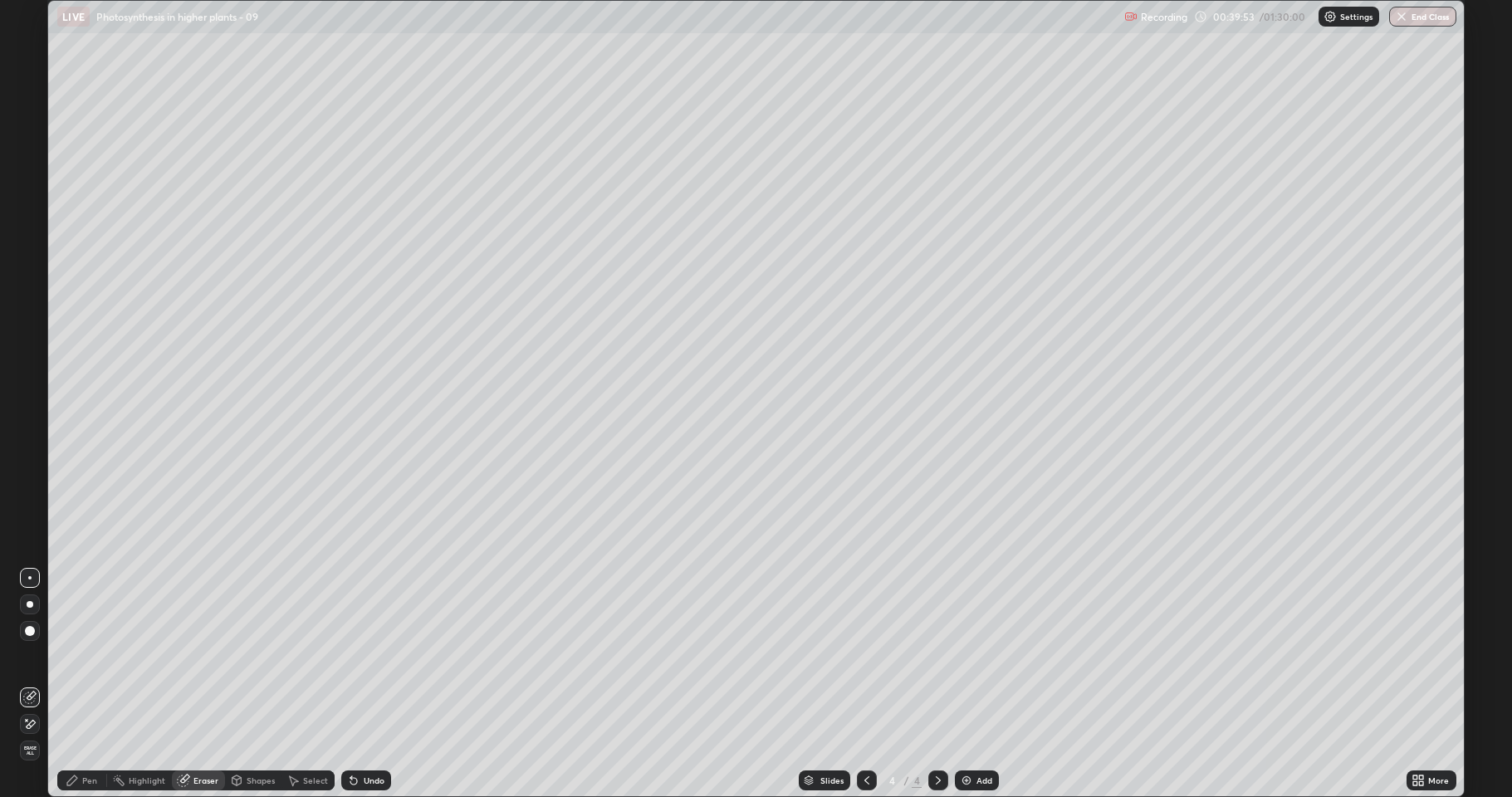
click at [79, 684] on div "Pen" at bounding box center [82, 780] width 50 height 20
click at [199, 684] on div "Eraser" at bounding box center [198, 780] width 53 height 20
click at [86, 684] on div "Pen" at bounding box center [90, 780] width 15 height 9
click at [30, 492] on div at bounding box center [30, 492] width 10 height 10
click at [206, 684] on div "Eraser" at bounding box center [206, 780] width 25 height 9
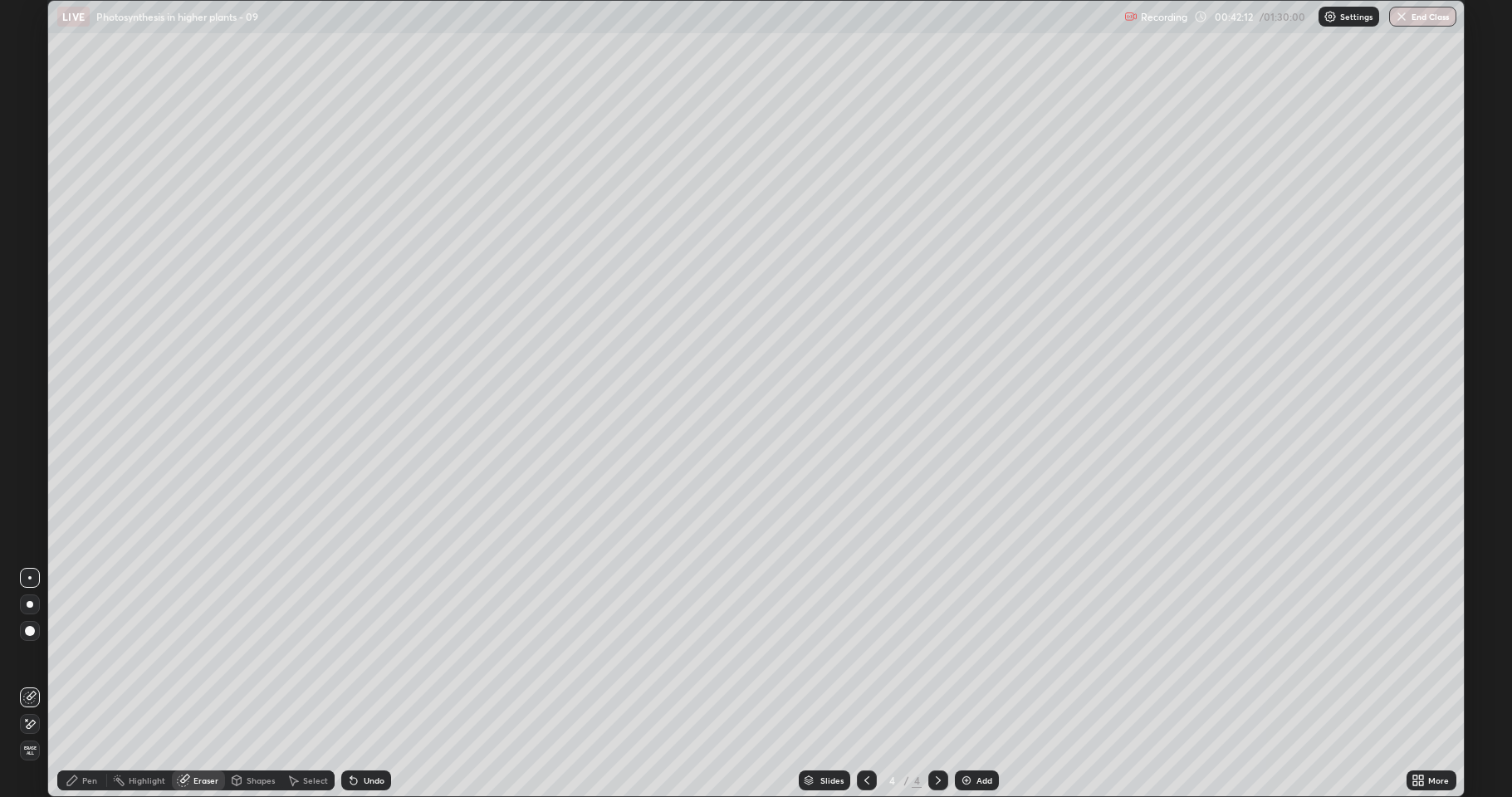
click at [76, 684] on icon at bounding box center [73, 780] width 14 height 14
click at [214, 684] on div "Eraser" at bounding box center [206, 780] width 25 height 9
click at [244, 684] on div "Shapes" at bounding box center [254, 780] width 56 height 20
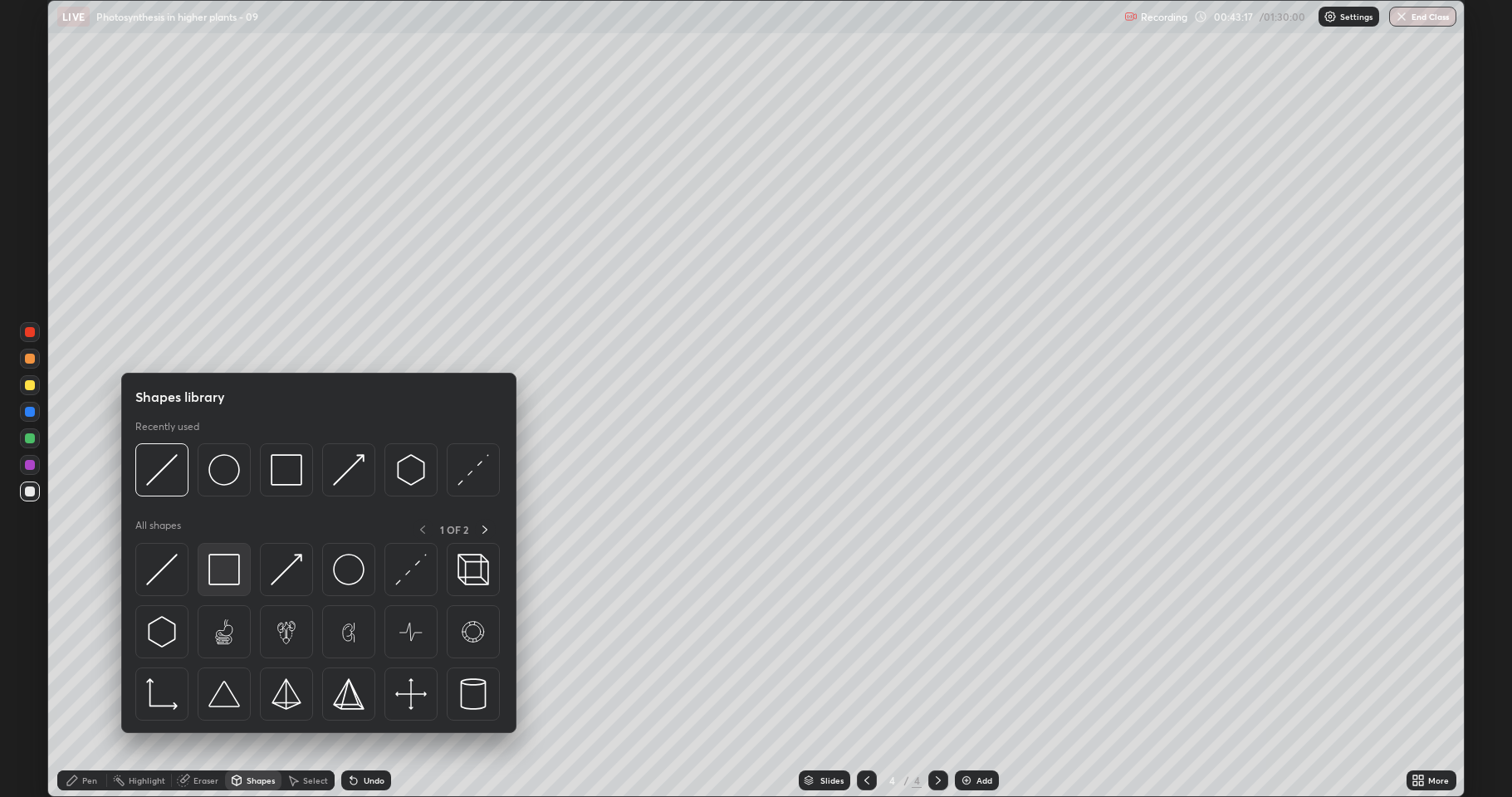
click at [236, 561] on img at bounding box center [224, 569] width 32 height 32
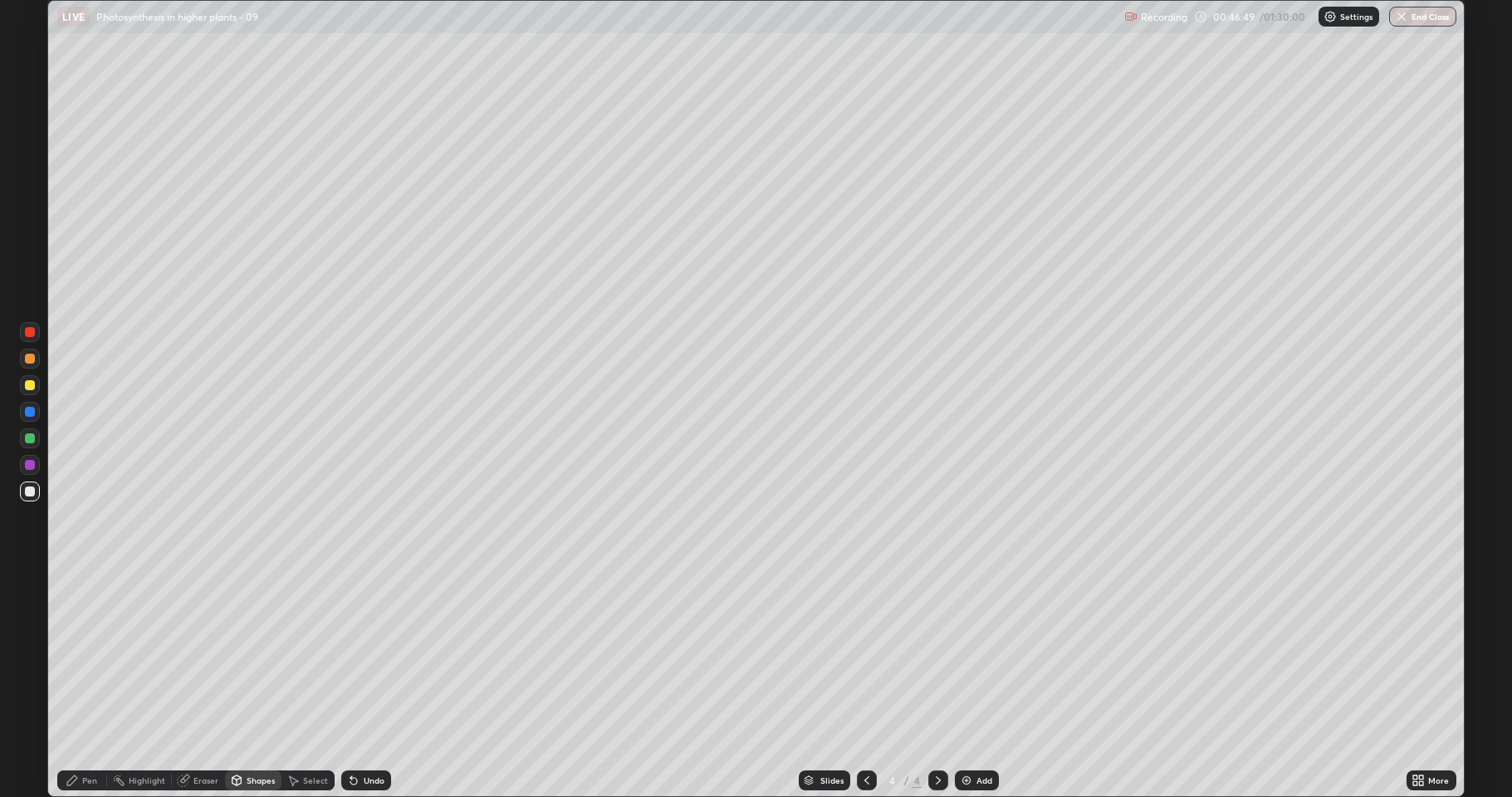
click at [185, 684] on icon at bounding box center [185, 778] width 9 height 9
click at [92, 684] on div "Pen" at bounding box center [90, 780] width 15 height 9
click at [192, 684] on div "Eraser" at bounding box center [198, 780] width 53 height 20
click at [38, 684] on div at bounding box center [29, 723] width 20 height 20
click at [83, 684] on div "Pen" at bounding box center [90, 780] width 15 height 9
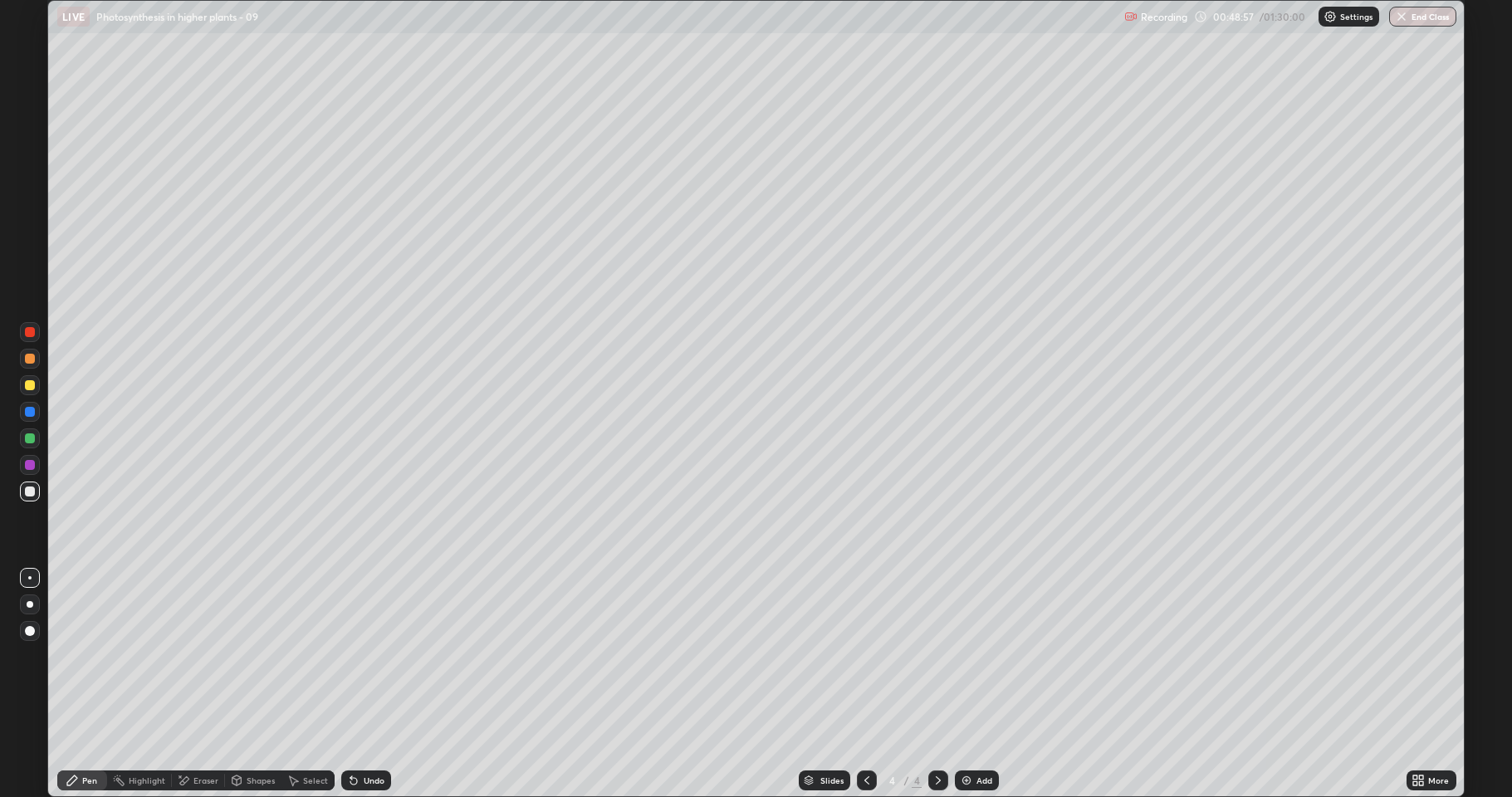
click at [371, 684] on div "Undo" at bounding box center [374, 780] width 20 height 9
click at [205, 684] on div "Eraser" at bounding box center [206, 780] width 25 height 9
click at [85, 684] on div "Pen" at bounding box center [82, 780] width 50 height 20
click at [37, 383] on div at bounding box center [29, 385] width 20 height 20
click at [1416, 684] on icon at bounding box center [1415, 782] width 4 height 4
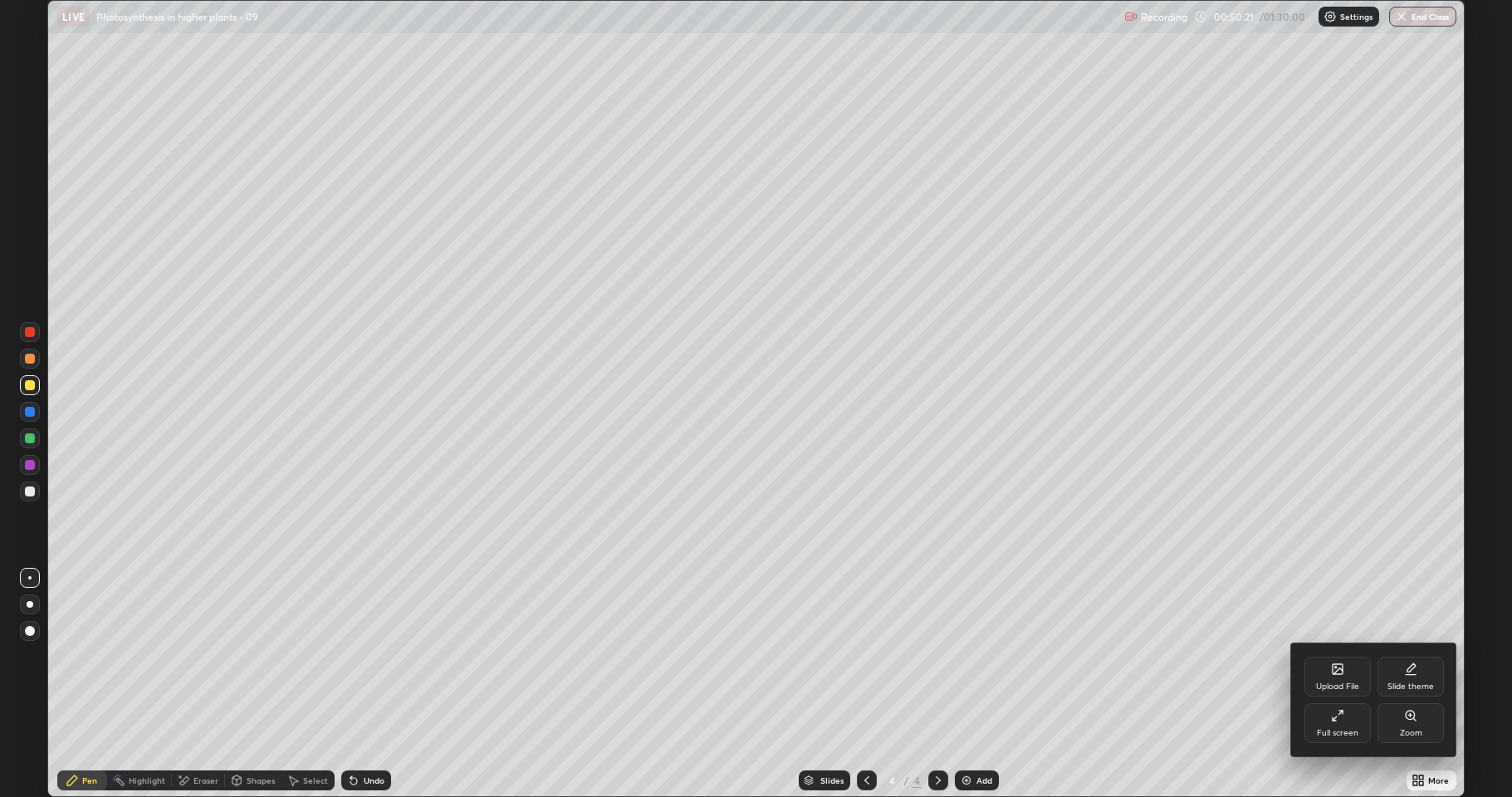
click at [1336, 684] on div "Full screen" at bounding box center [1338, 723] width 67 height 40
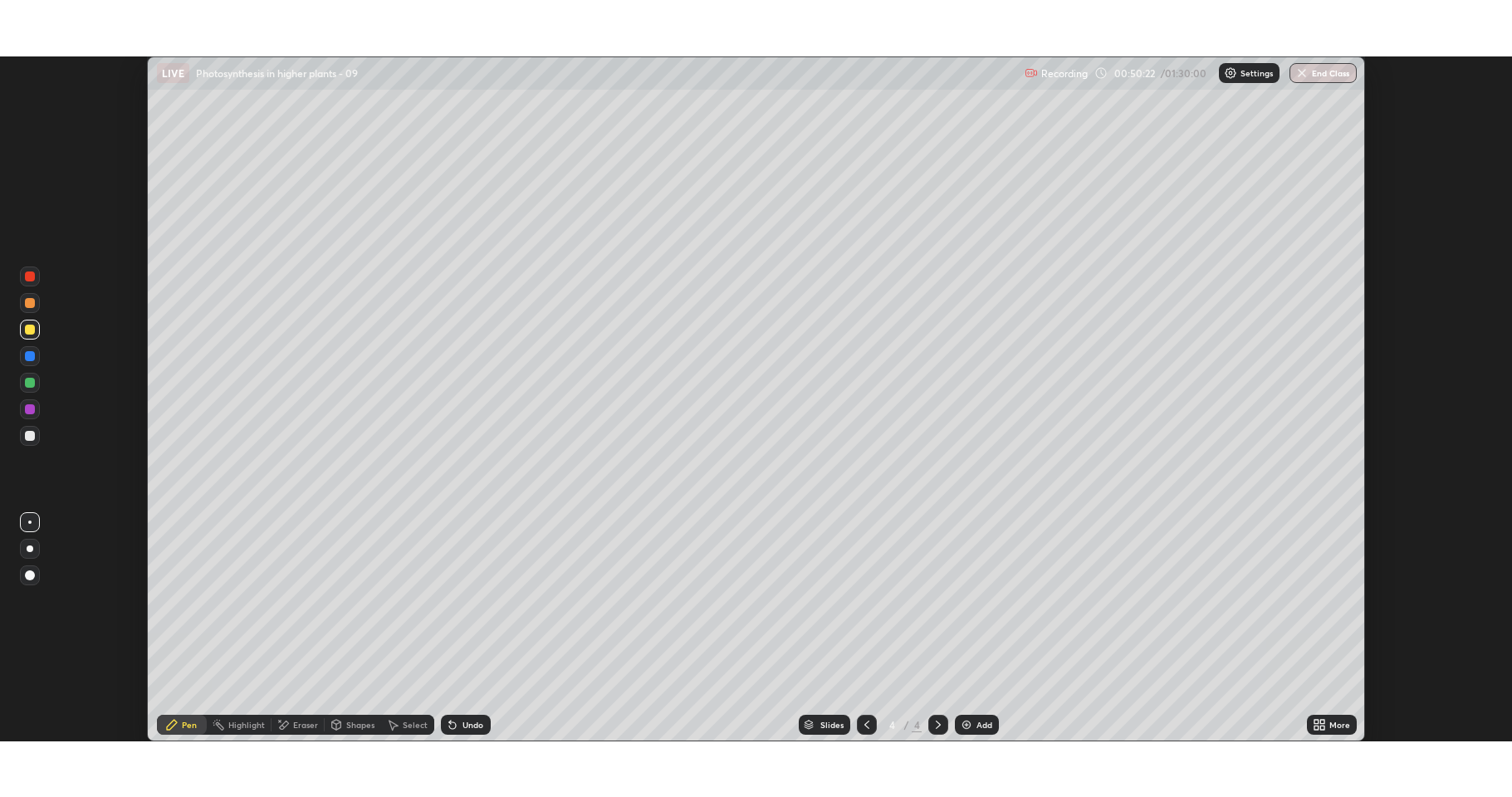
scroll to position [82305, 81520]
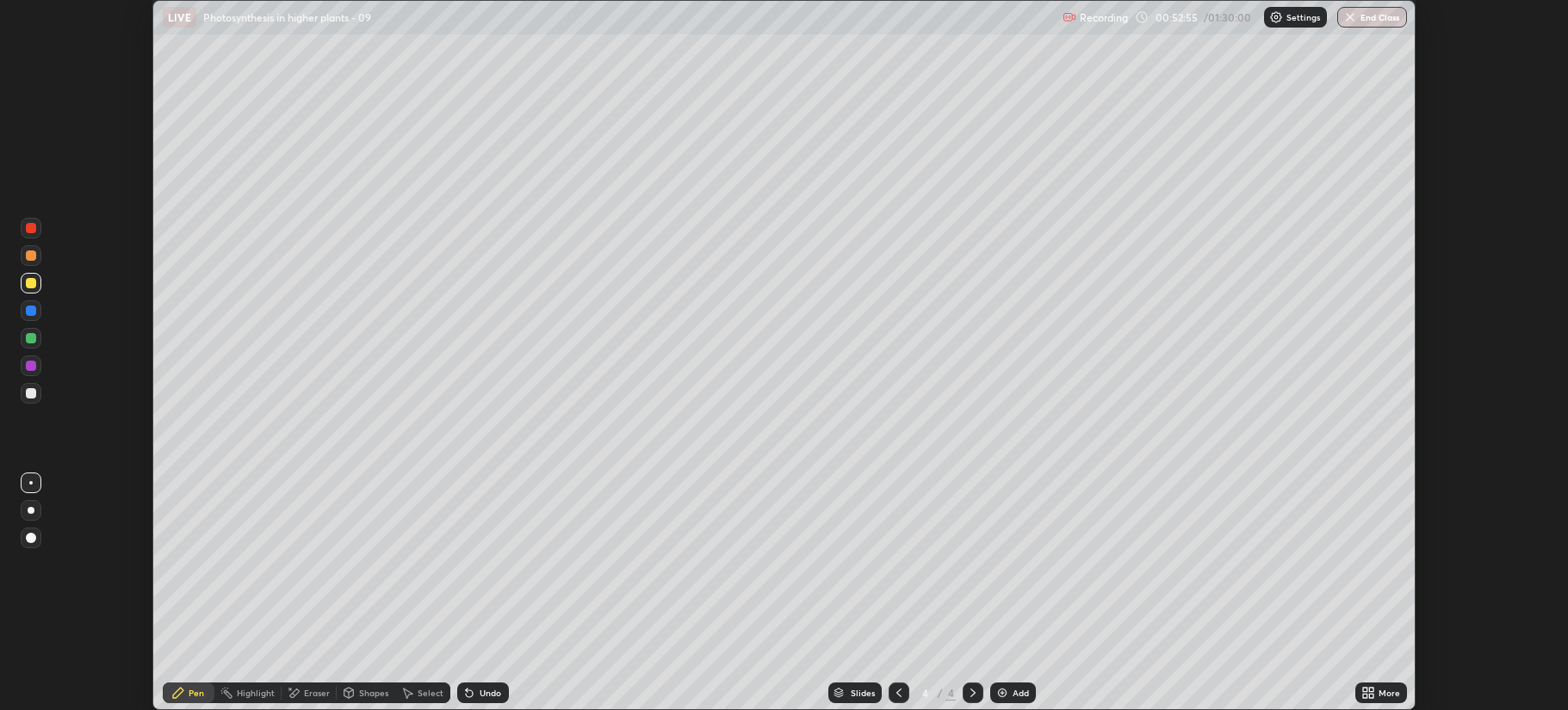
click at [1371, 690] on icon at bounding box center [1371, 690] width 4 height 4
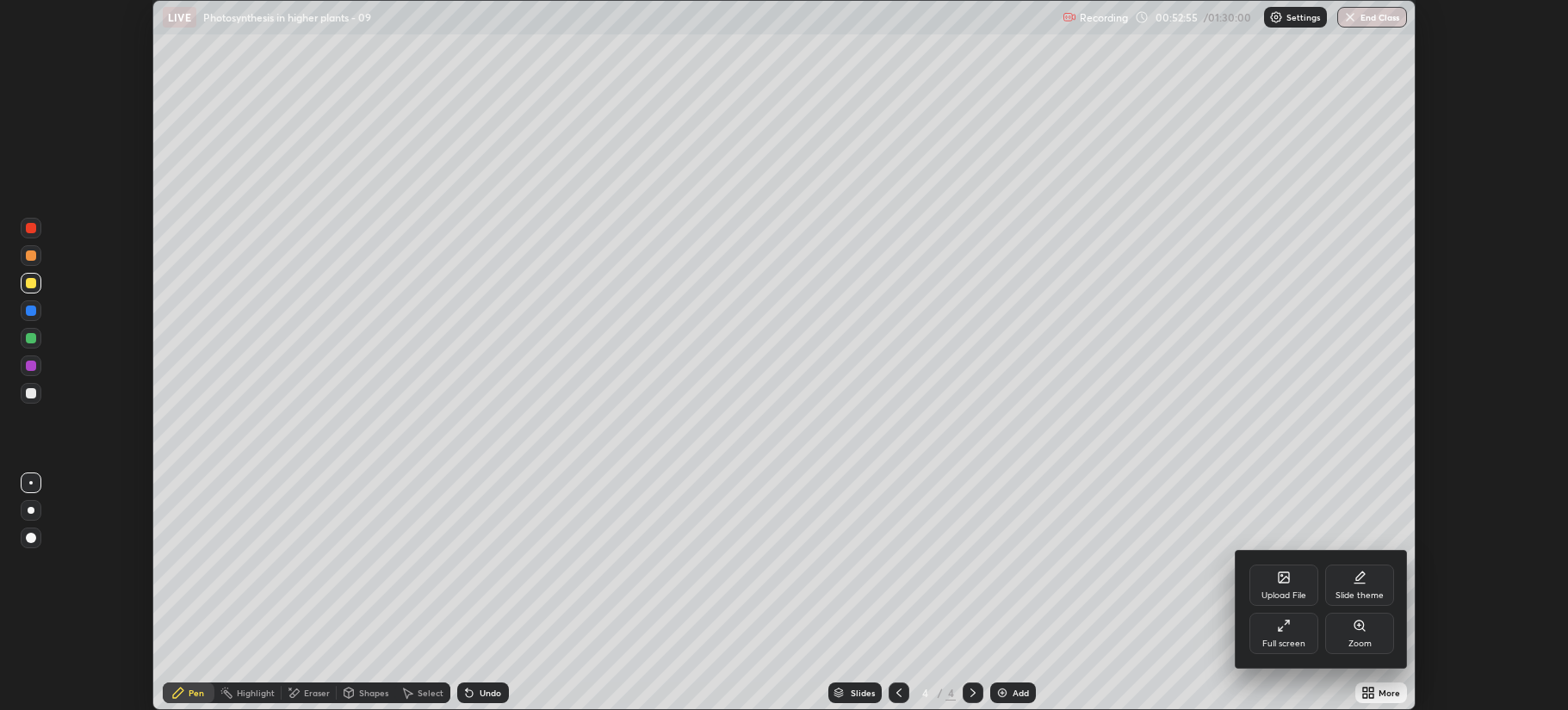
click at [1267, 640] on div "Full screen" at bounding box center [1284, 644] width 43 height 9
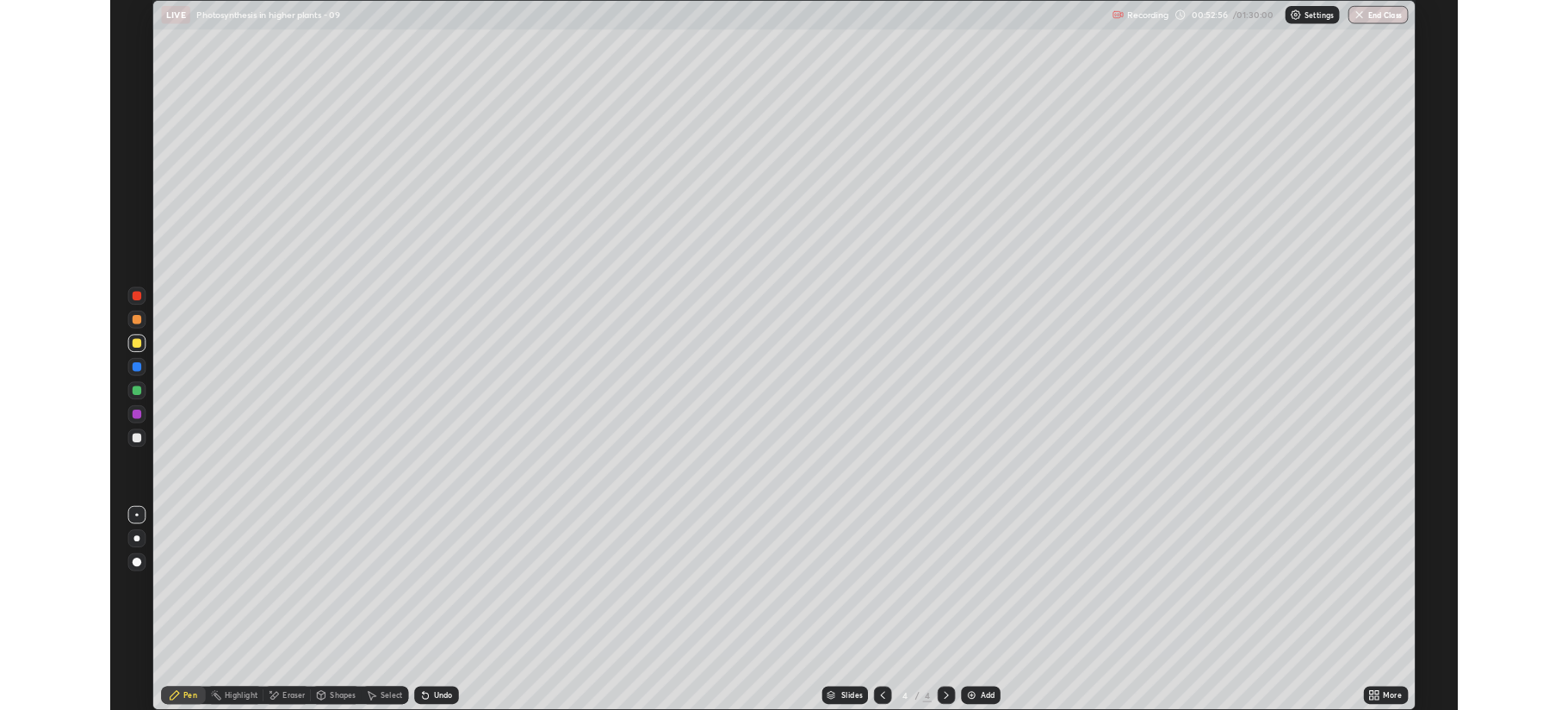
scroll to position [827, 1568]
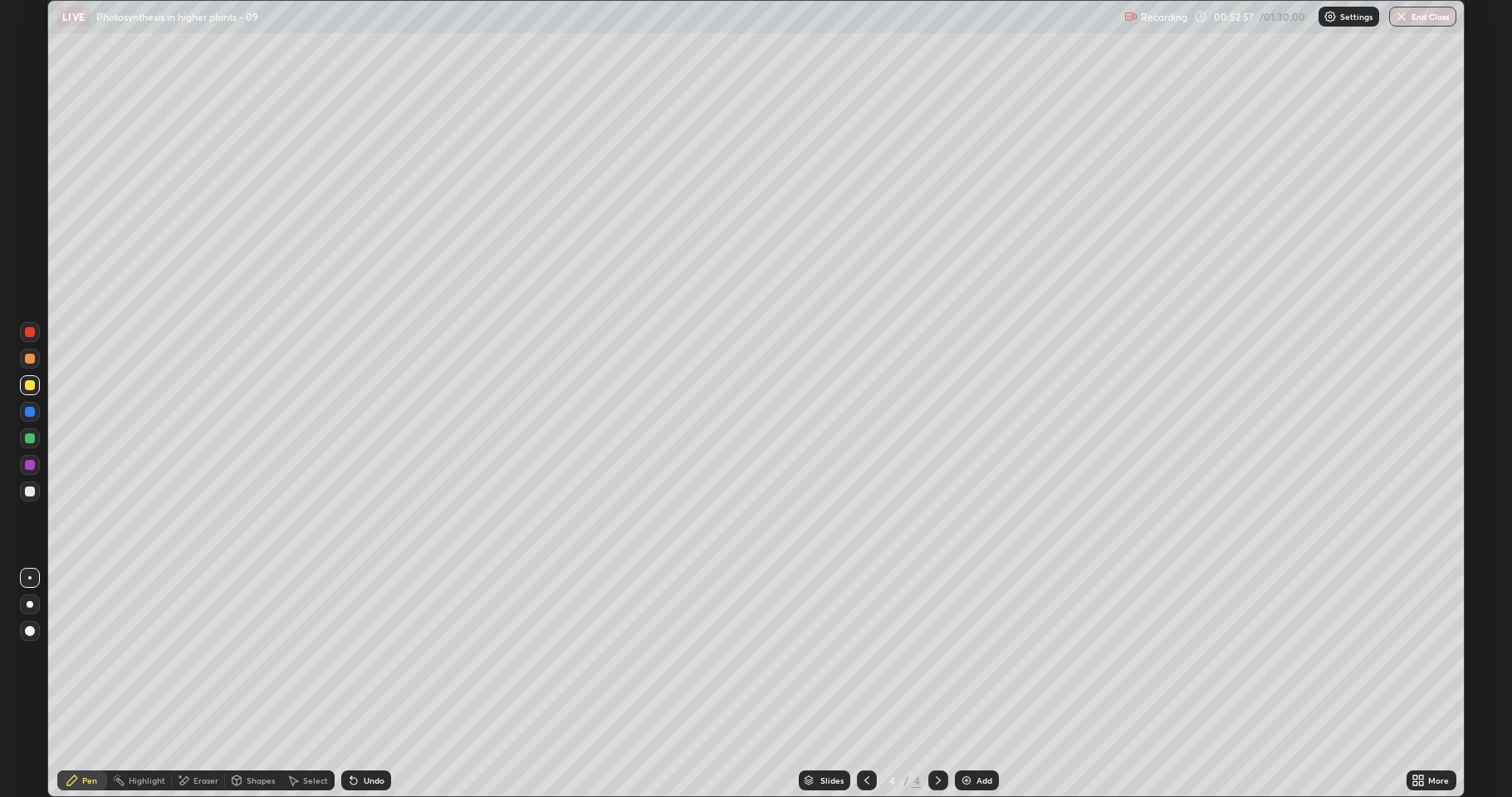
click at [972, 684] on img at bounding box center [966, 780] width 14 height 14
click at [28, 492] on div at bounding box center [30, 492] width 10 height 10
click at [32, 439] on div at bounding box center [30, 439] width 10 height 10
click at [31, 411] on div at bounding box center [30, 412] width 10 height 10
click at [184, 684] on icon at bounding box center [184, 780] width 9 height 9
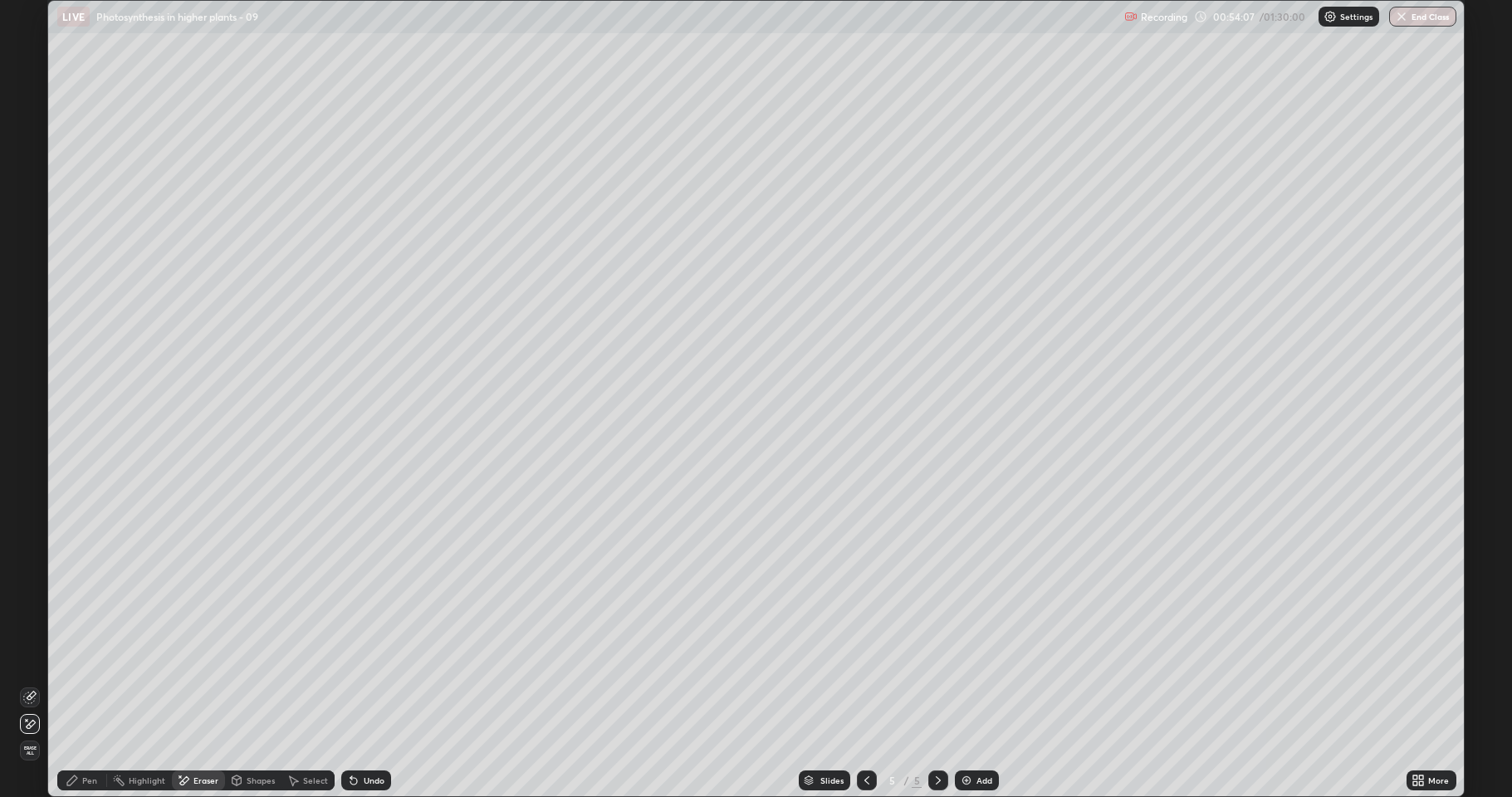
click at [33, 684] on icon at bounding box center [30, 697] width 14 height 14
click at [82, 684] on div "Pen" at bounding box center [90, 780] width 15 height 9
click at [29, 381] on div at bounding box center [30, 385] width 10 height 10
click at [26, 367] on div at bounding box center [29, 358] width 20 height 20
click at [30, 500] on div at bounding box center [29, 491] width 20 height 20
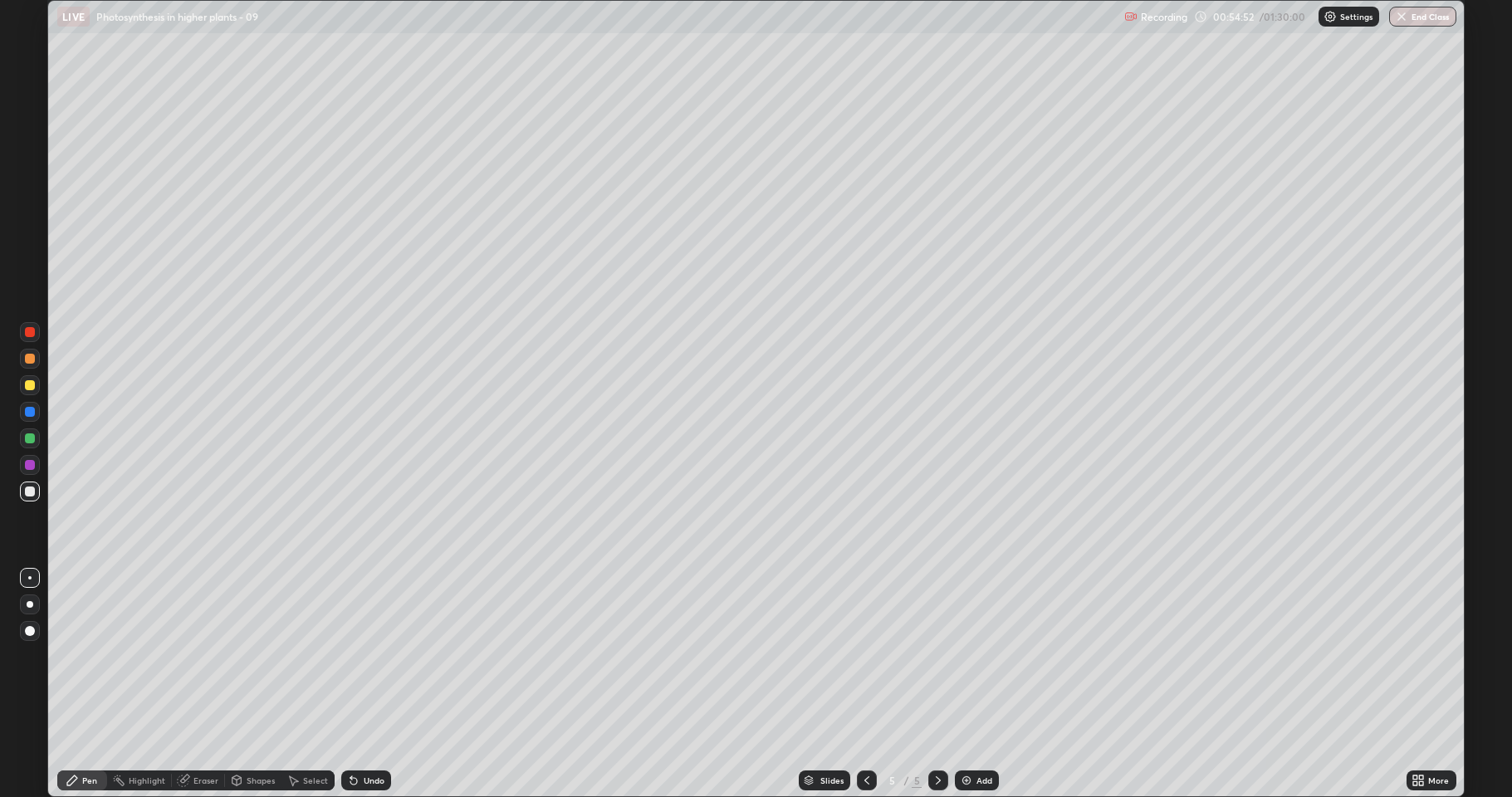
click at [30, 356] on div at bounding box center [30, 358] width 10 height 10
click at [29, 495] on div at bounding box center [30, 492] width 10 height 10
click at [31, 499] on div at bounding box center [29, 491] width 20 height 20
click at [25, 439] on div at bounding box center [30, 439] width 10 height 10
click at [29, 409] on div at bounding box center [30, 412] width 10 height 10
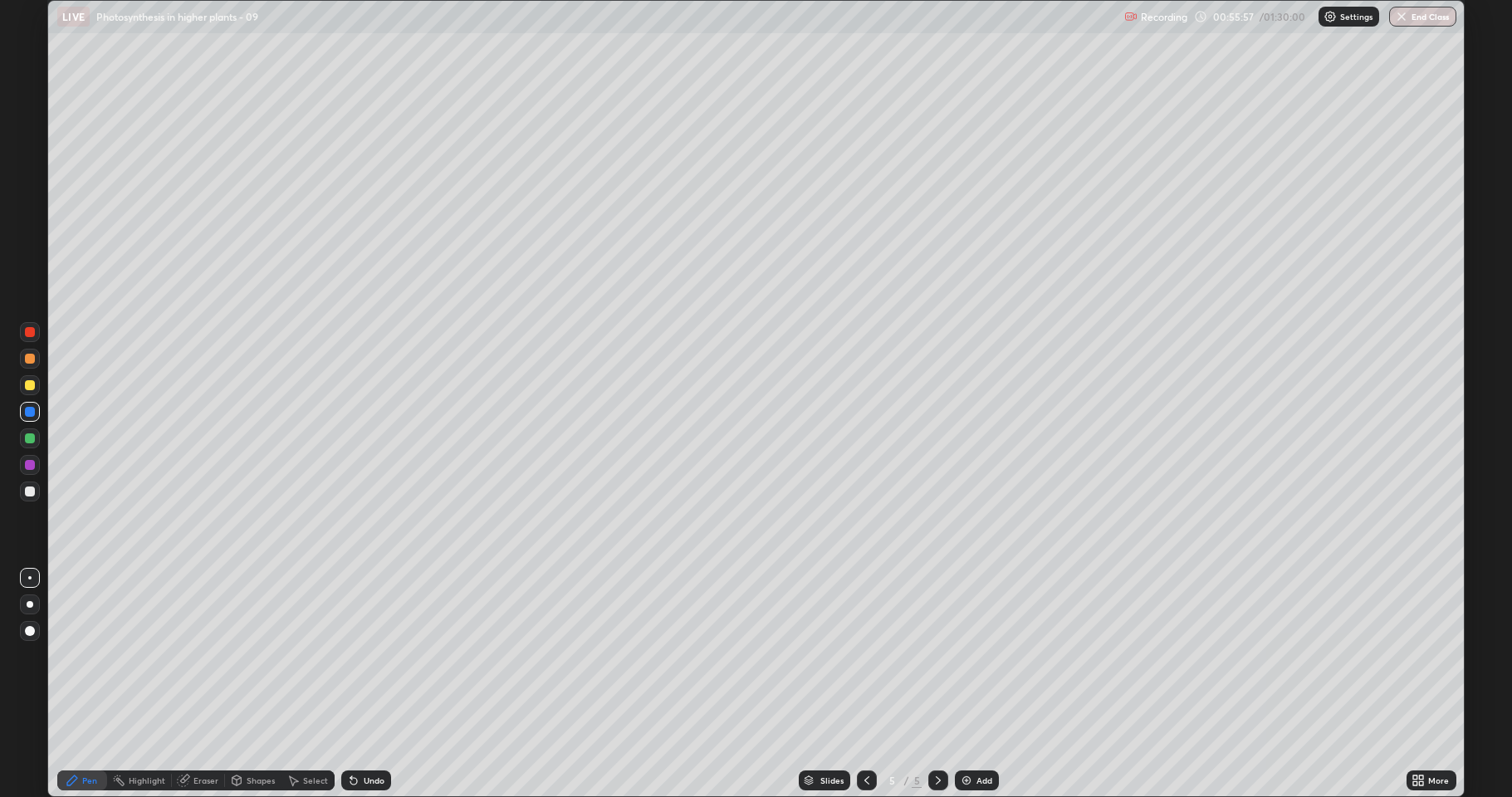
click at [28, 492] on div at bounding box center [30, 492] width 10 height 10
click at [33, 360] on div at bounding box center [30, 358] width 10 height 10
click at [31, 384] on div at bounding box center [30, 385] width 10 height 10
click at [965, 684] on img at bounding box center [966, 780] width 14 height 14
click at [38, 384] on div at bounding box center [29, 385] width 20 height 20
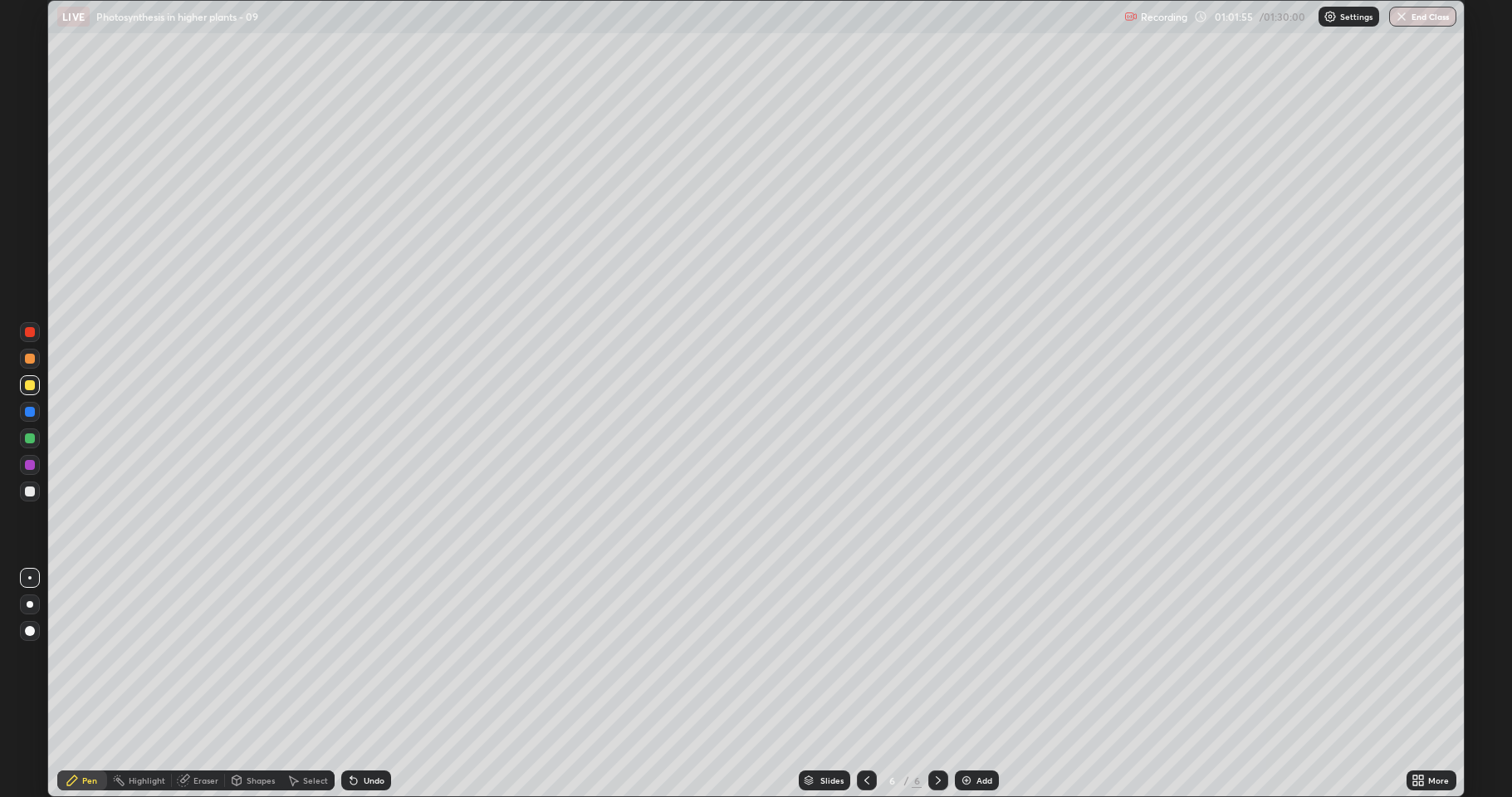
click at [254, 684] on div "Shapes" at bounding box center [254, 780] width 56 height 20
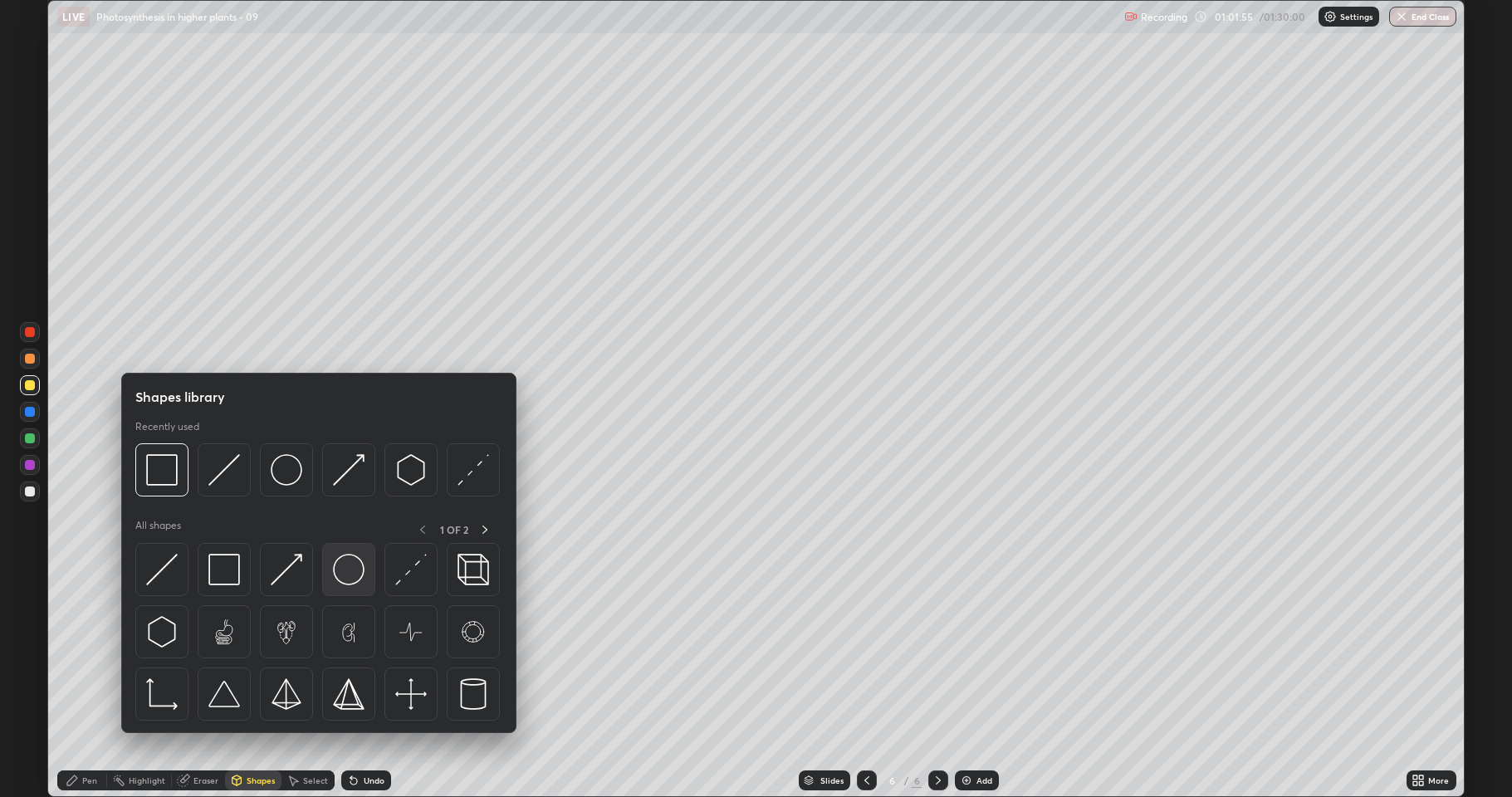
click at [348, 575] on img at bounding box center [348, 569] width 32 height 32
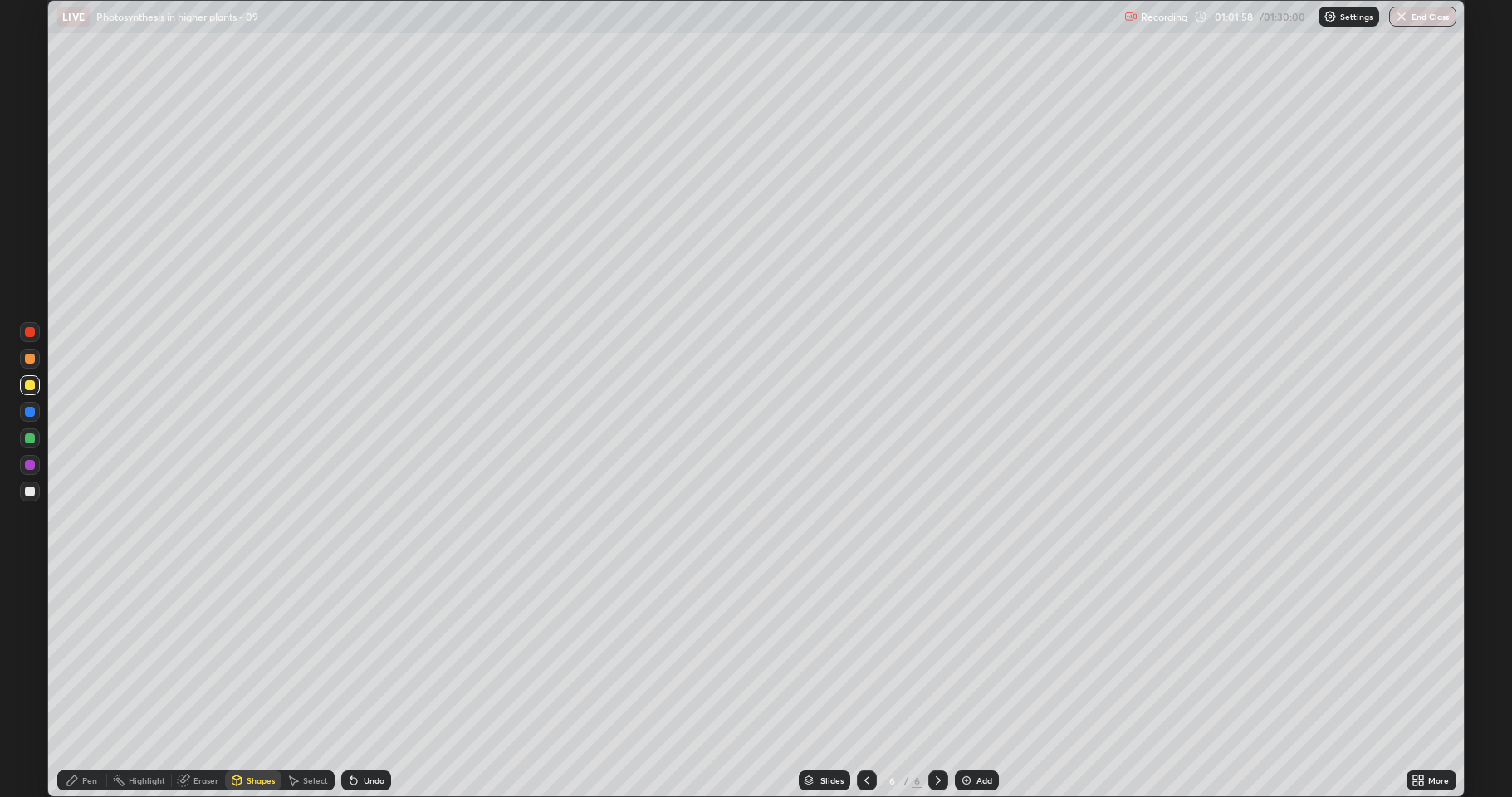
click at [89, 684] on div "Pen" at bounding box center [90, 780] width 15 height 9
click at [26, 492] on div at bounding box center [30, 492] width 10 height 10
click at [26, 387] on div at bounding box center [30, 385] width 10 height 10
click at [23, 491] on div at bounding box center [29, 491] width 20 height 20
click at [28, 490] on div at bounding box center [30, 492] width 10 height 10
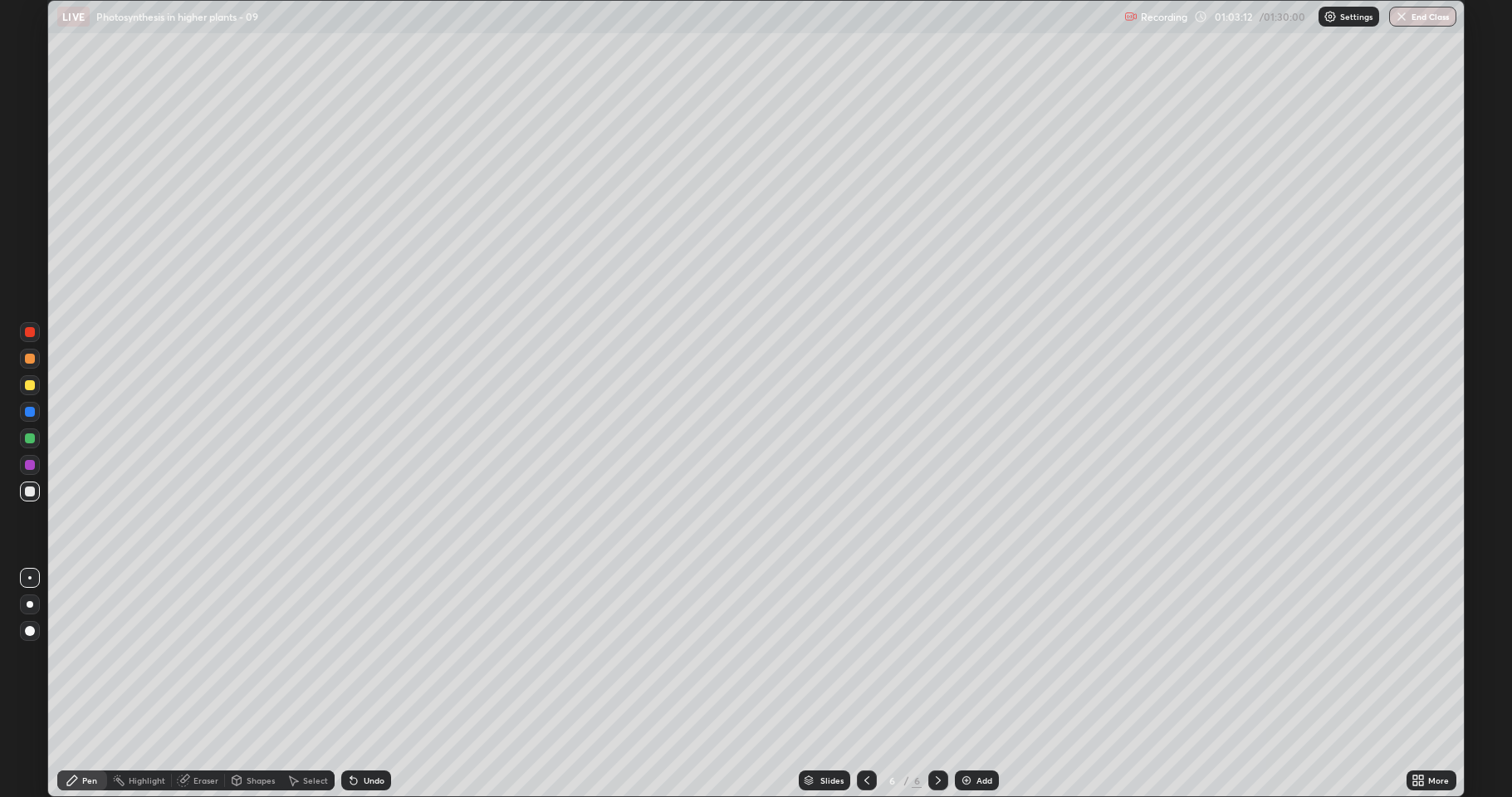
click at [26, 381] on div at bounding box center [30, 385] width 10 height 10
click at [26, 360] on div at bounding box center [30, 358] width 10 height 10
click at [370, 684] on div "Undo" at bounding box center [374, 780] width 20 height 9
click at [372, 684] on div "Undo" at bounding box center [374, 780] width 20 height 9
click at [376, 684] on div "Undo" at bounding box center [374, 780] width 20 height 9
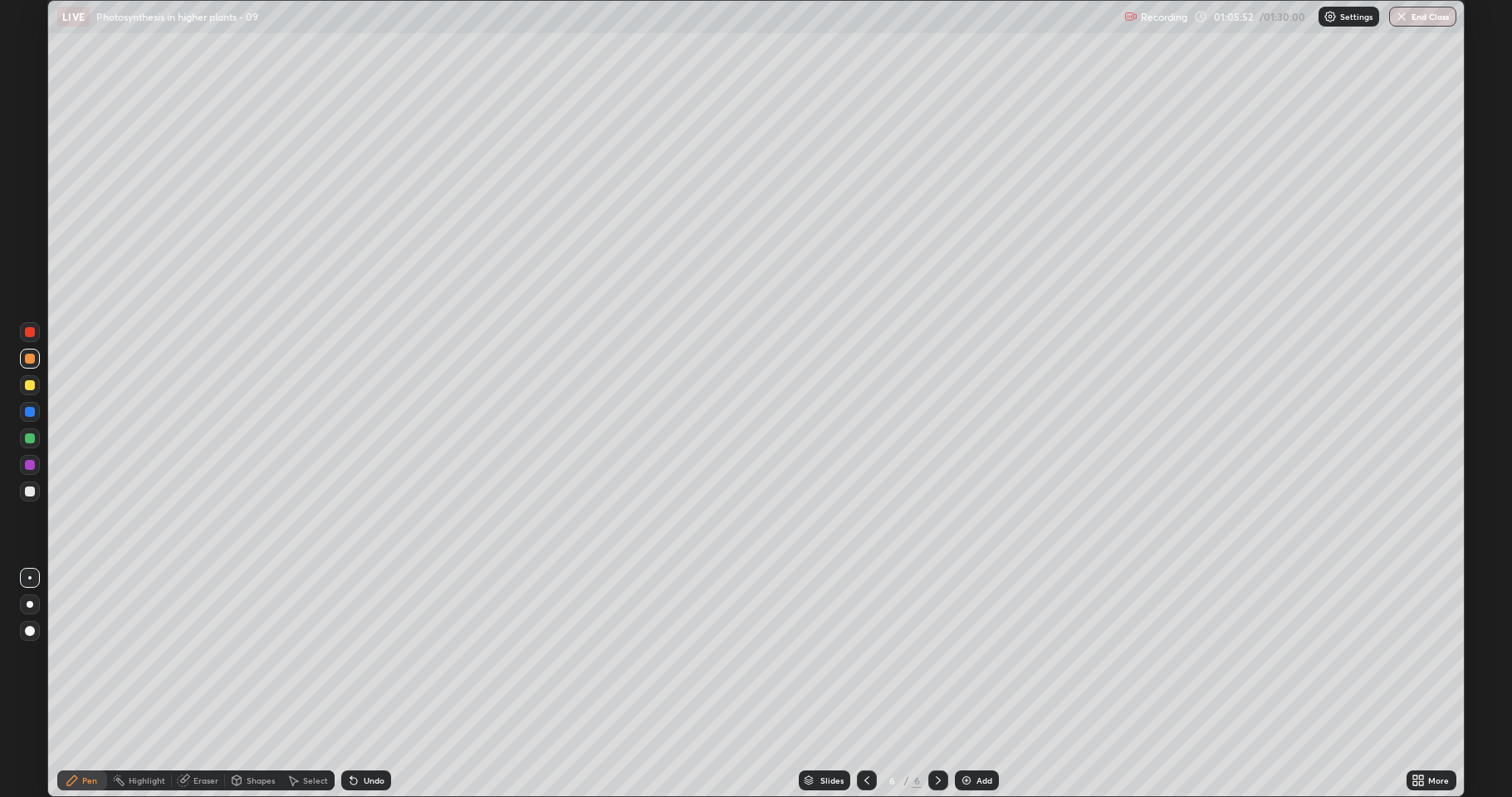
click at [378, 684] on div "Undo" at bounding box center [374, 780] width 20 height 9
click at [381, 684] on div "Undo" at bounding box center [374, 780] width 20 height 9
click at [382, 684] on div "Undo" at bounding box center [374, 780] width 20 height 9
click at [382, 684] on div "Undo" at bounding box center [366, 780] width 50 height 20
click at [382, 684] on div "Undo" at bounding box center [366, 780] width 50 height 20
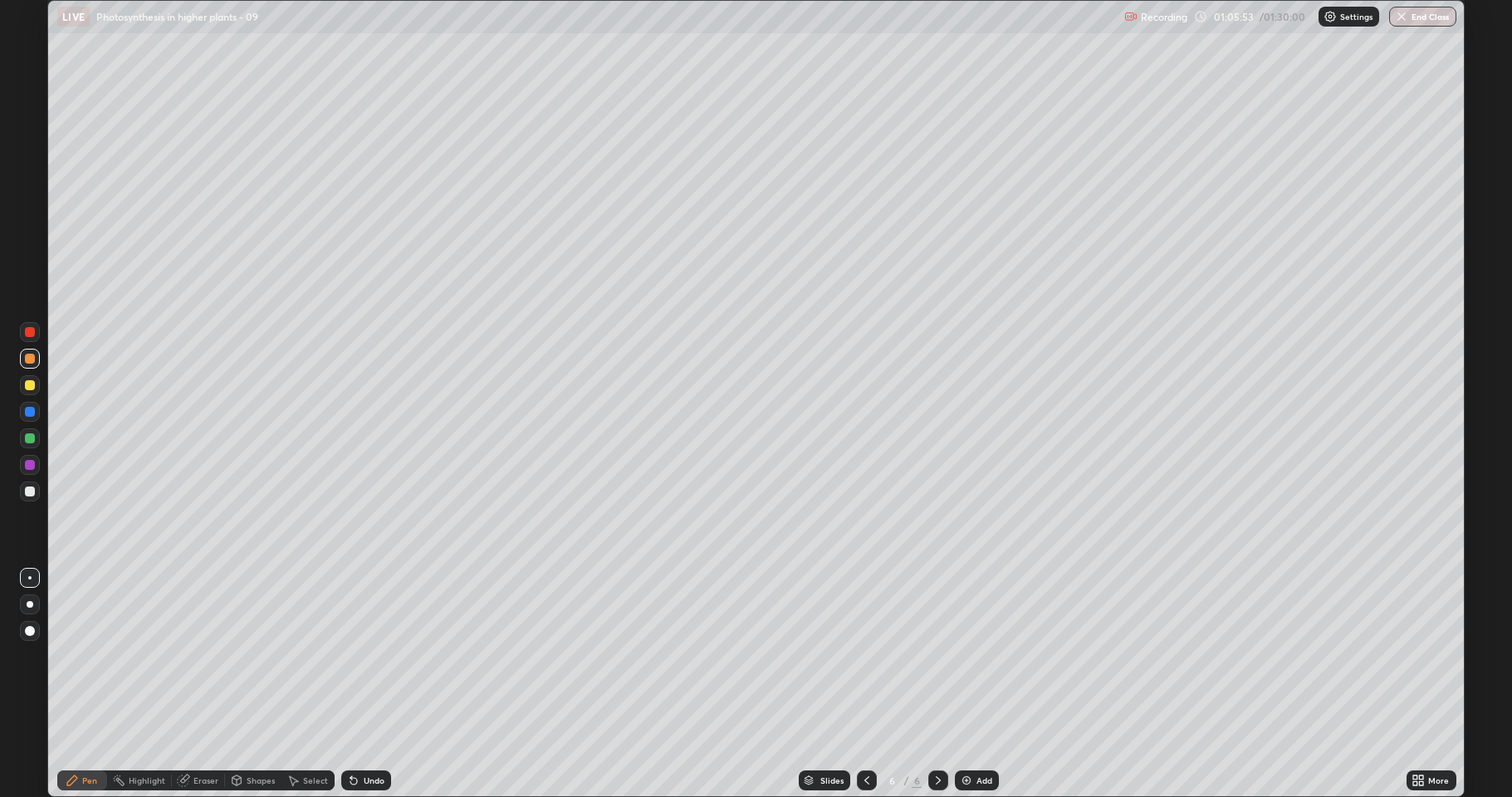
click at [384, 684] on div "Undo" at bounding box center [366, 780] width 50 height 20
click at [34, 496] on div at bounding box center [29, 491] width 20 height 20
click at [32, 362] on div at bounding box center [30, 358] width 10 height 10
click at [360, 684] on div "Undo" at bounding box center [366, 780] width 50 height 20
click at [199, 684] on div "Eraser" at bounding box center [206, 780] width 25 height 9
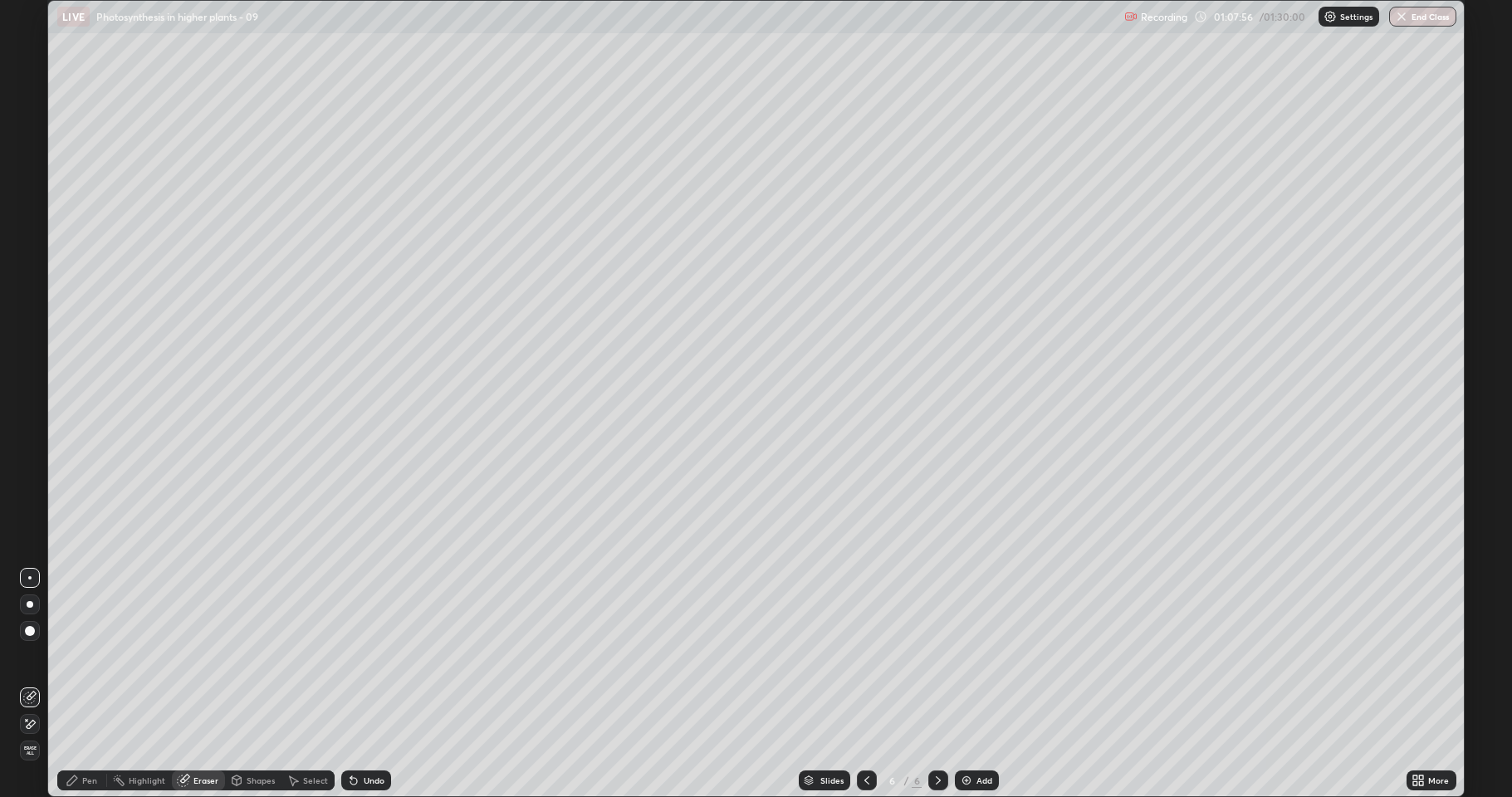
click at [251, 684] on div "Shapes" at bounding box center [260, 780] width 28 height 9
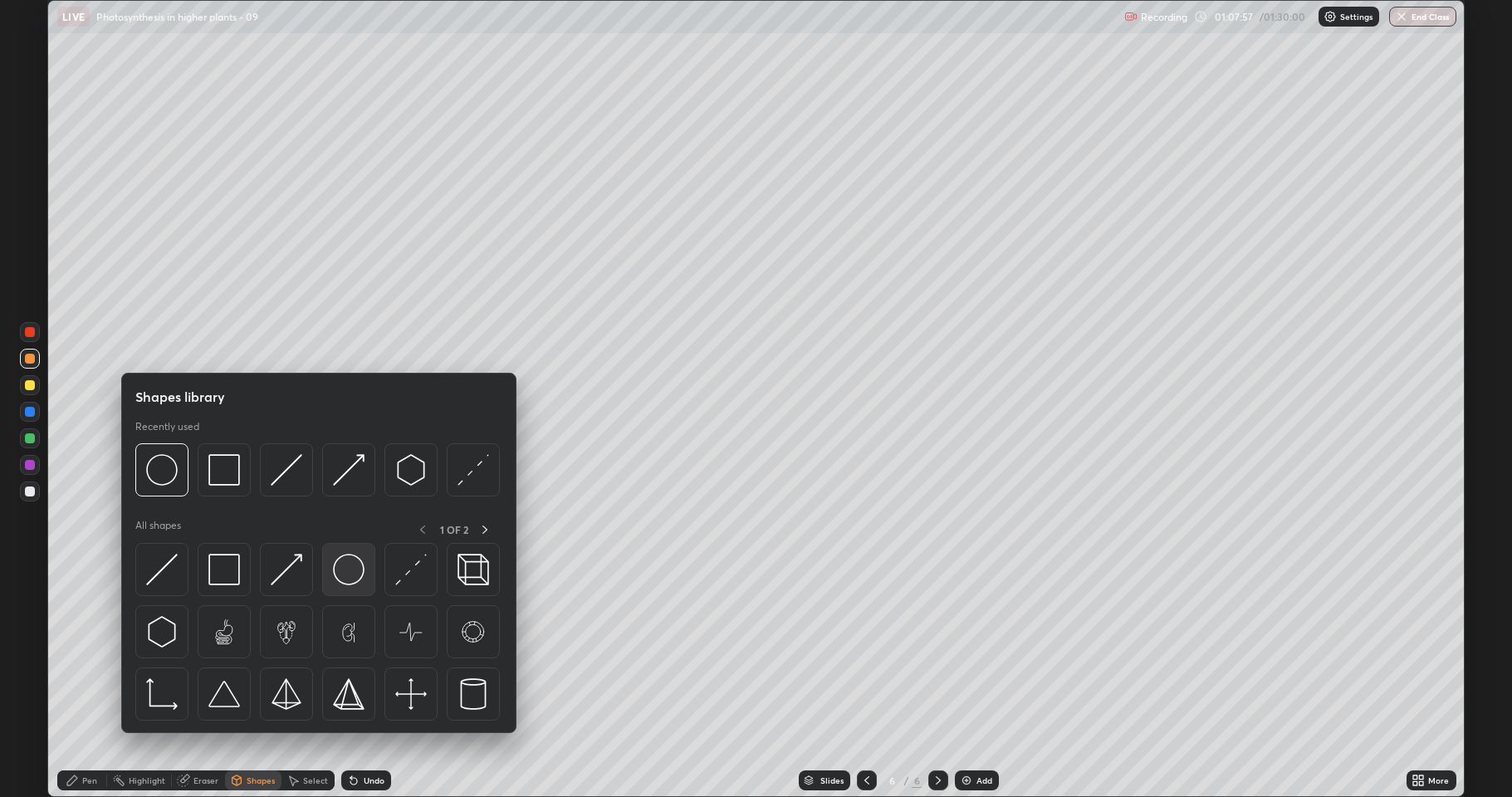
click at [353, 560] on img at bounding box center [348, 569] width 32 height 32
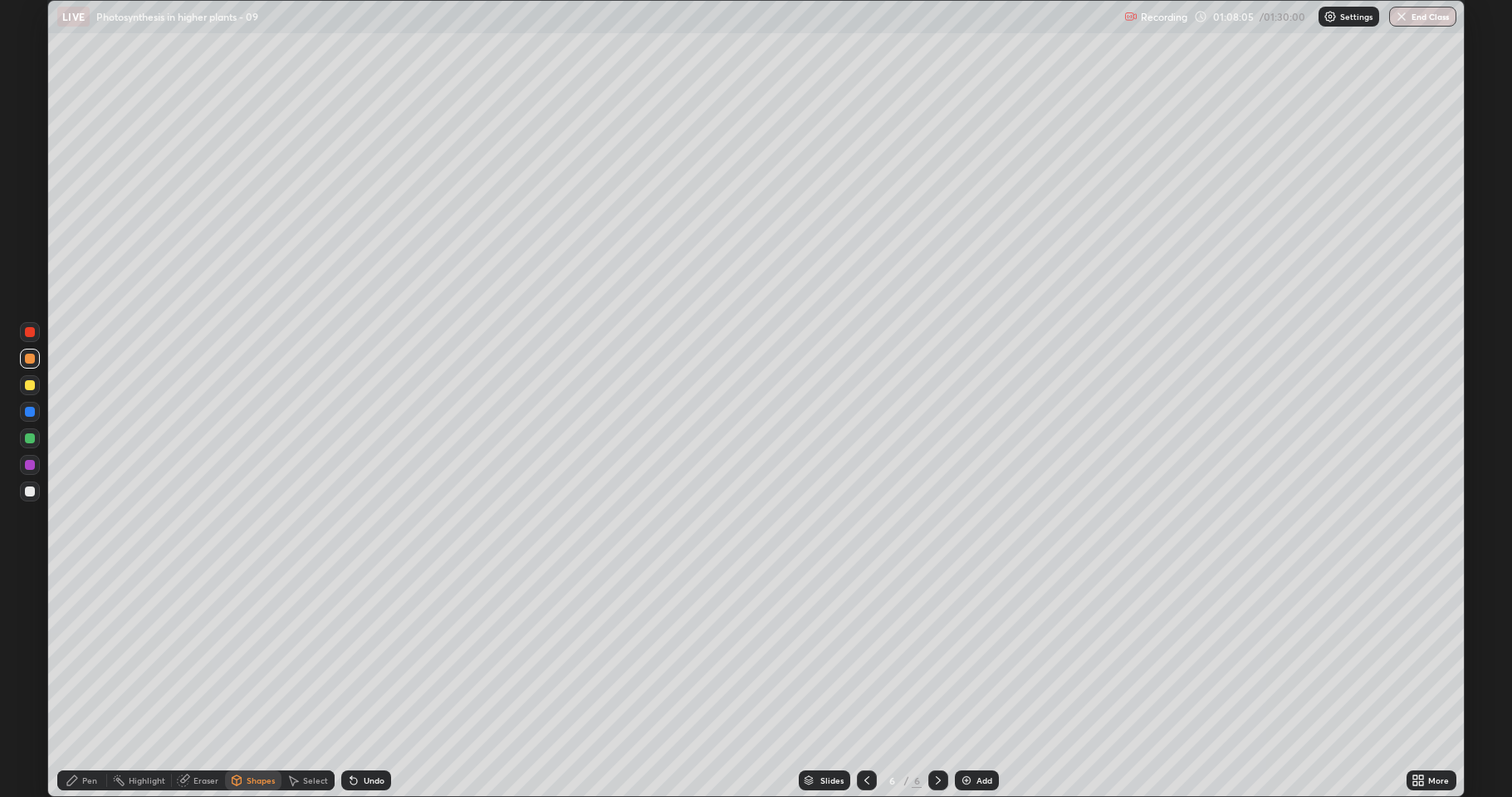
click at [90, 684] on div "Pen" at bounding box center [90, 780] width 15 height 9
click at [30, 491] on div at bounding box center [30, 492] width 10 height 10
click at [85, 684] on div "Pen" at bounding box center [90, 780] width 15 height 9
click at [33, 461] on div at bounding box center [30, 465] width 10 height 10
click at [1410, 18] on button "End Class" at bounding box center [1423, 16] width 66 height 20
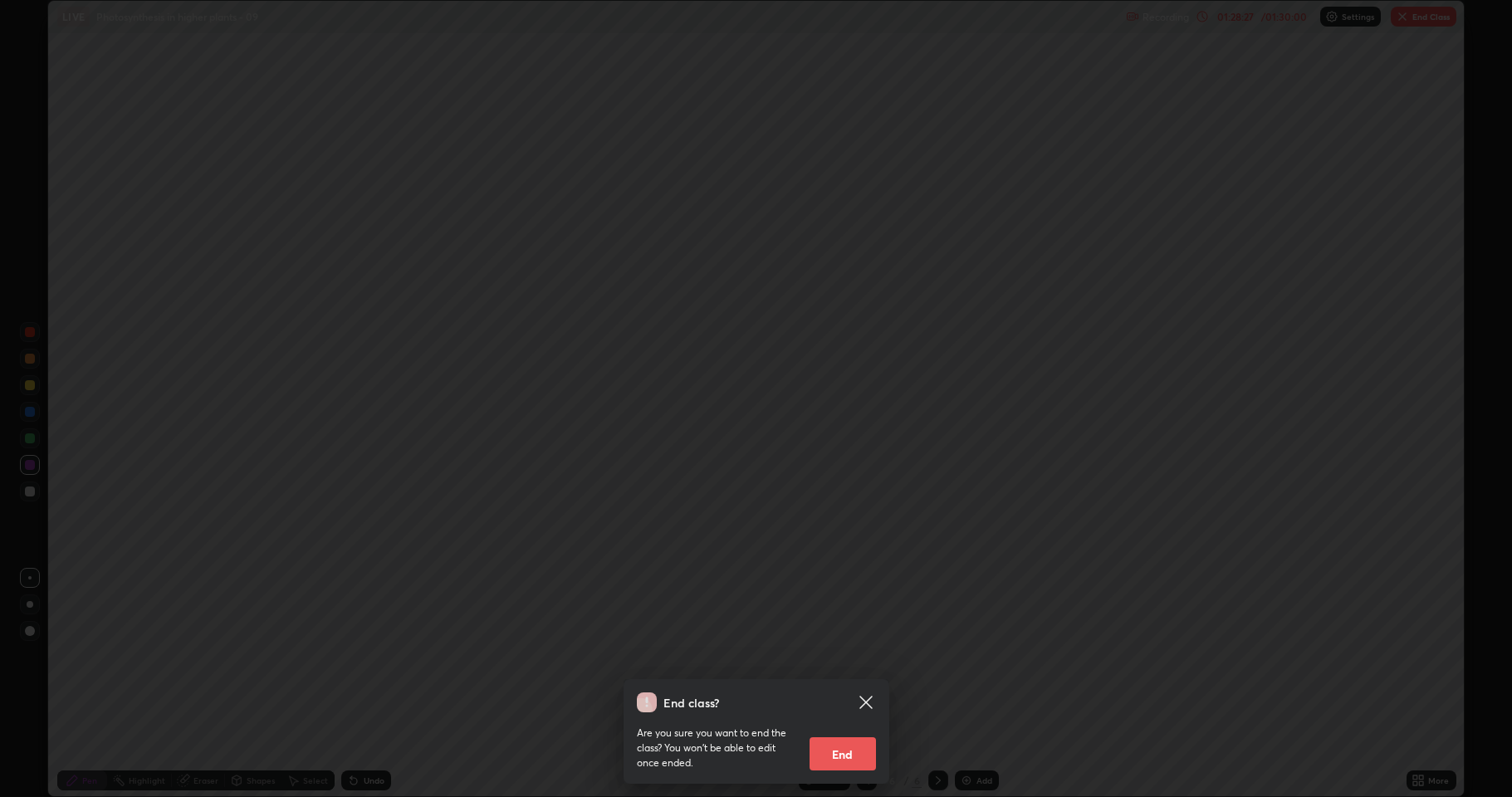
click at [846, 684] on button "End" at bounding box center [843, 753] width 67 height 33
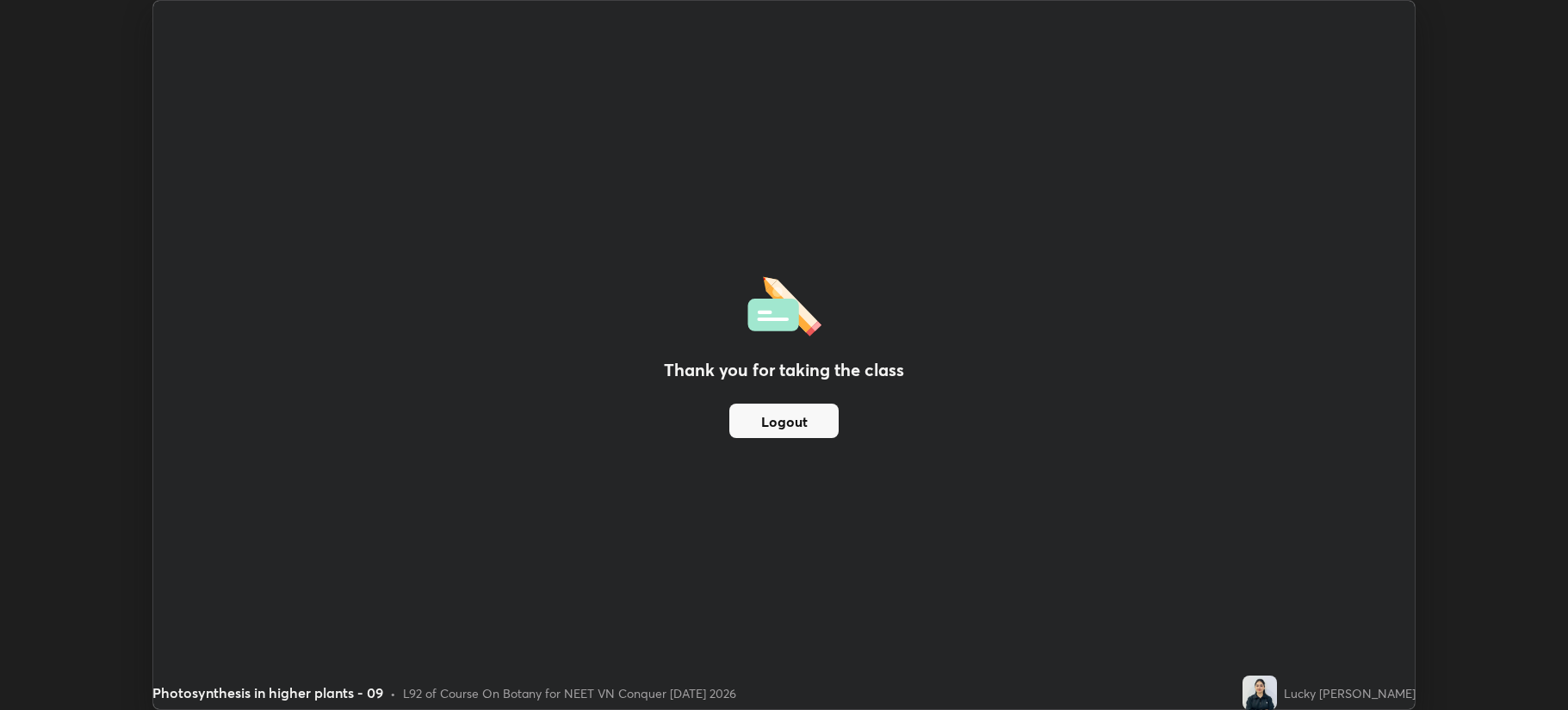
scroll to position [85389, 84539]
